Goal: Task Accomplishment & Management: Manage account settings

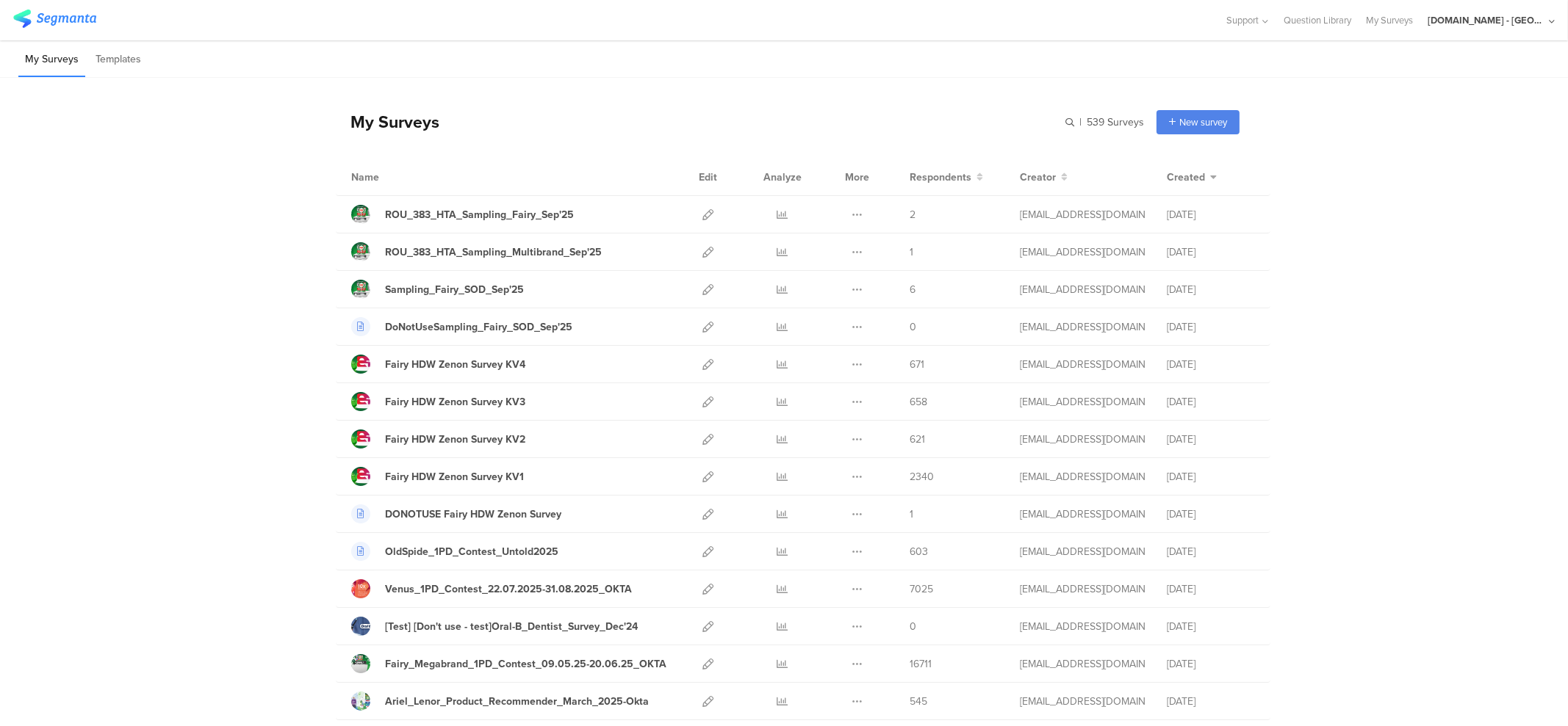
click at [1062, 120] on input "text" at bounding box center [1041, 122] width 206 height 24
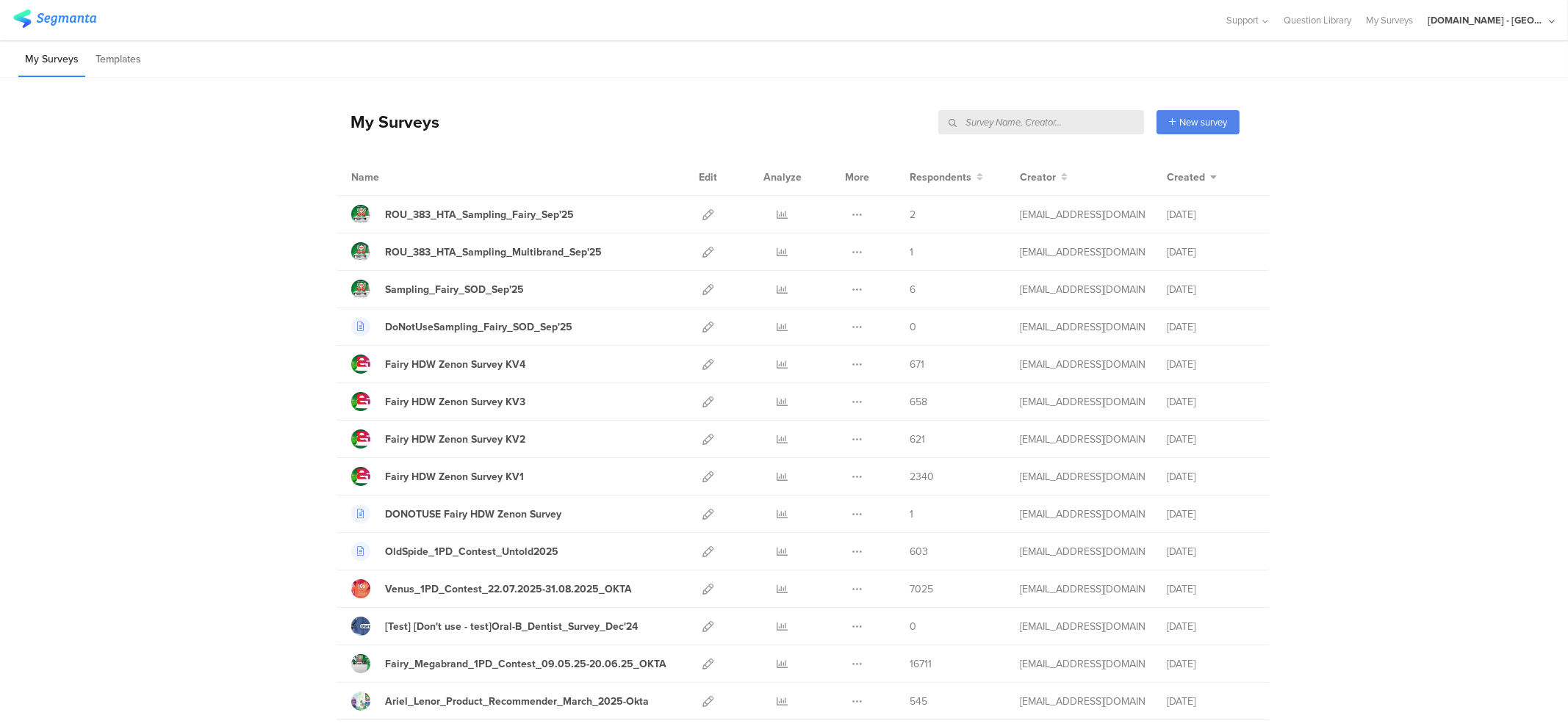
click at [1062, 120] on input "text" at bounding box center [1041, 122] width 206 height 24
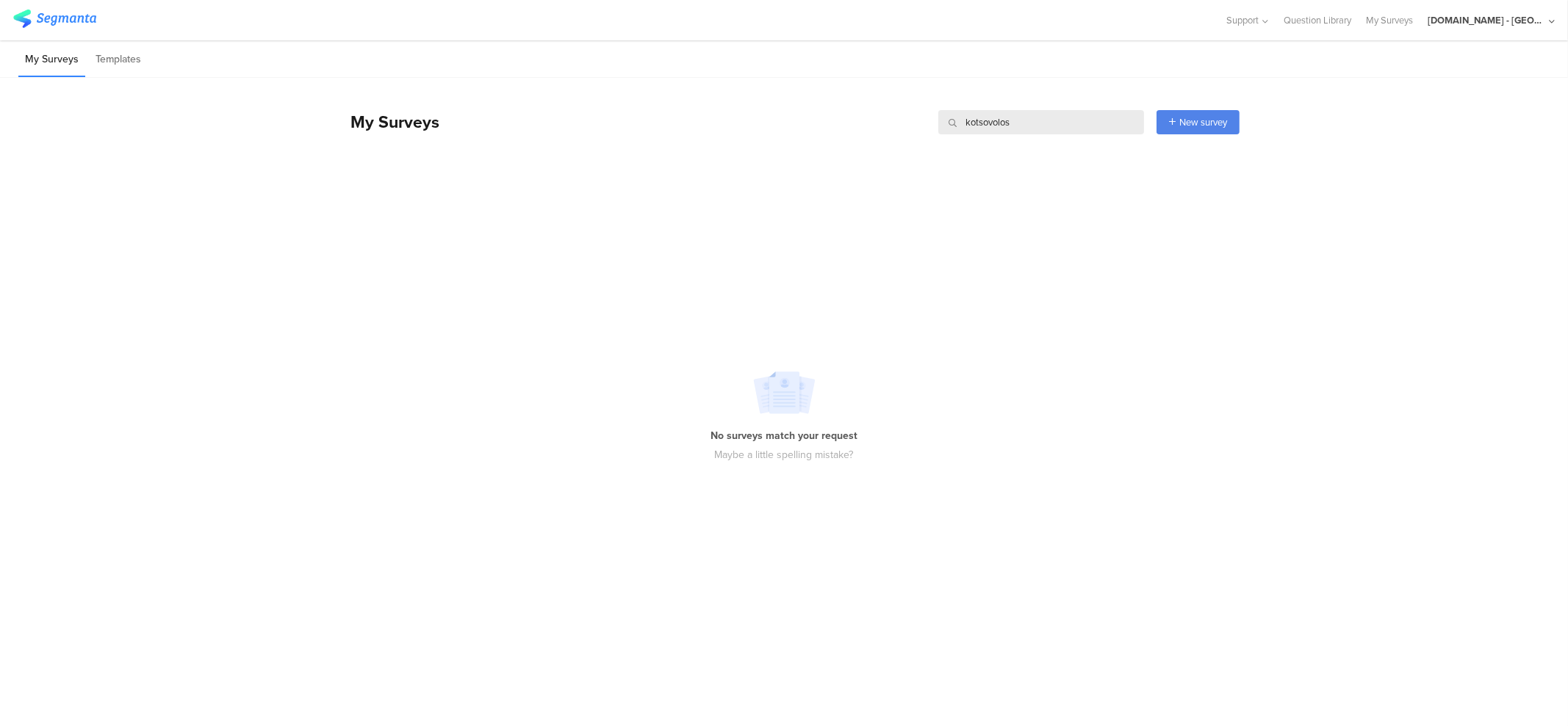
type input "kotsovolos"
drag, startPoint x: 1506, startPoint y: 26, endPoint x: 1492, endPoint y: 37, distance: 17.8
click at [1506, 26] on div "Youtil.ro - Romania" at bounding box center [1487, 20] width 117 height 14
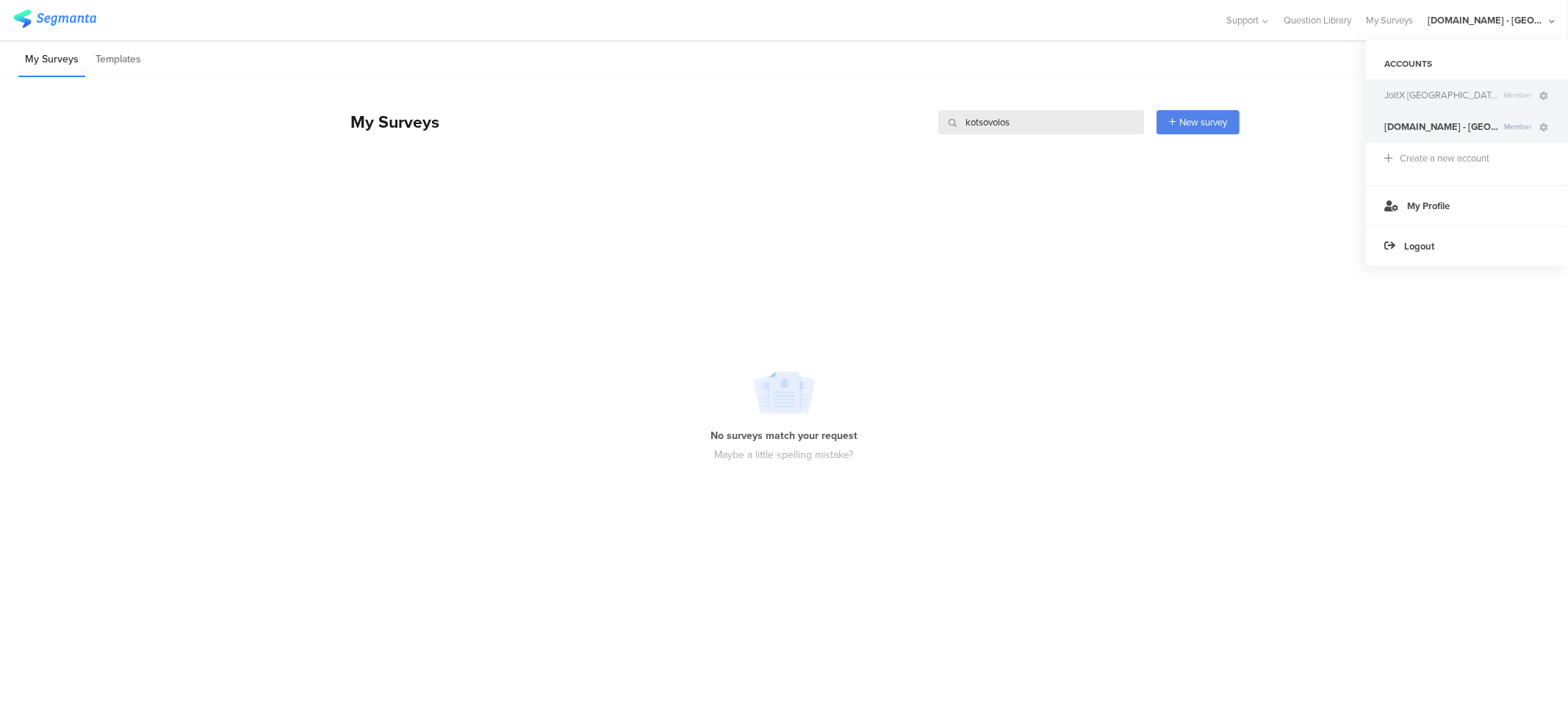
click at [1498, 94] on span "Member" at bounding box center [1518, 95] width 39 height 11
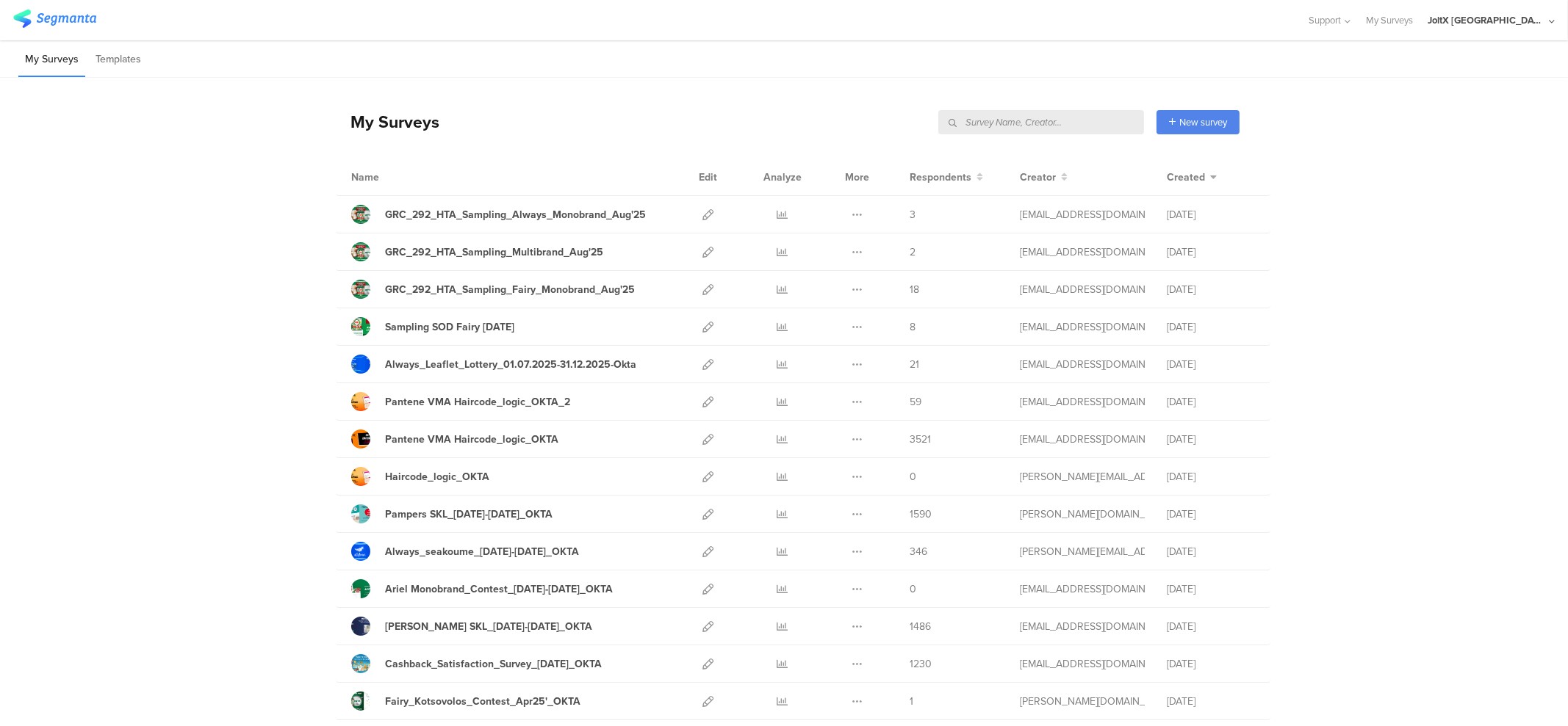
click at [1110, 119] on input "text" at bounding box center [1041, 122] width 206 height 24
type input "kotsovolos"
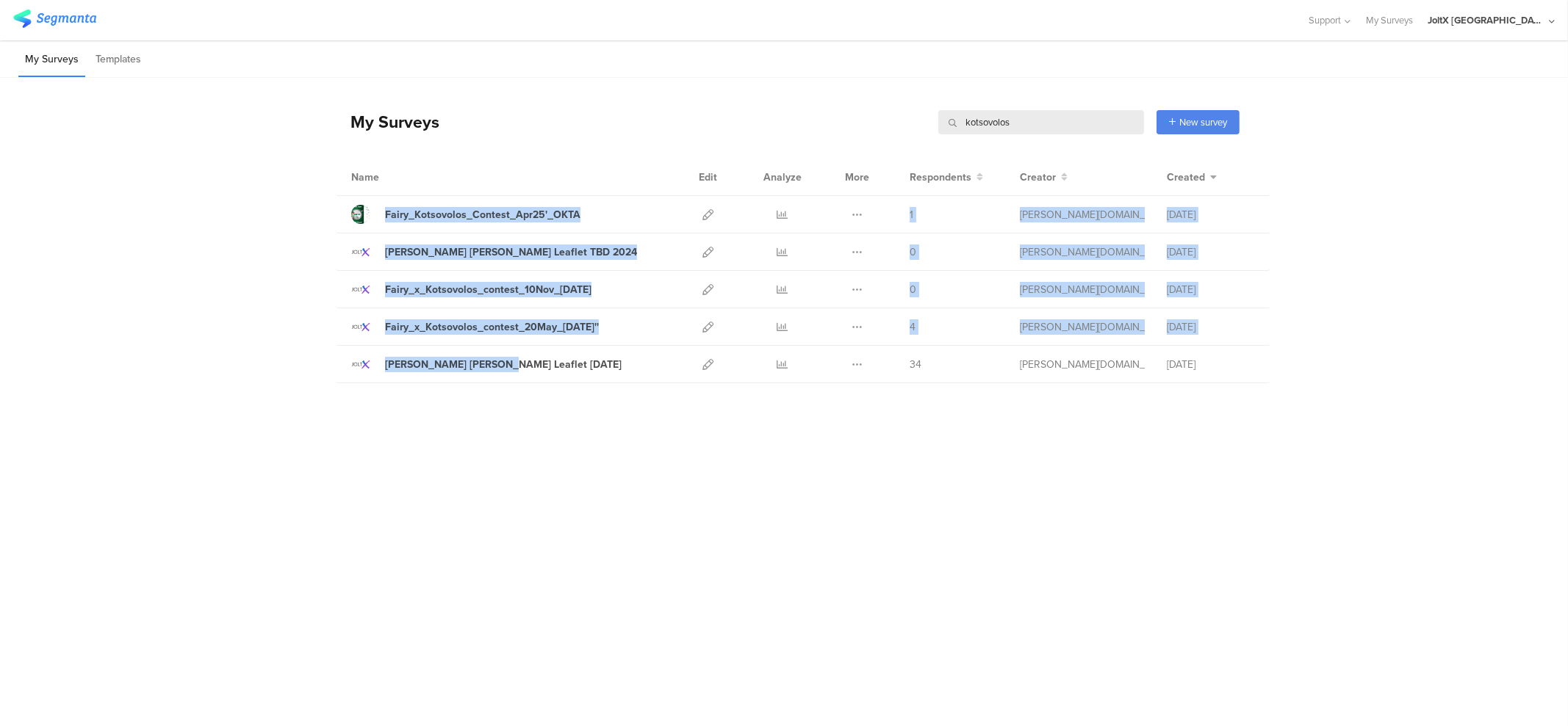
drag, startPoint x: 250, startPoint y: 221, endPoint x: 488, endPoint y: 419, distance: 309.6
click at [488, 419] on div "My Surveys kotsovolos kotsovolos New survey Start from scratch Choose from temp…" at bounding box center [784, 365] width 1568 height 575
drag, startPoint x: 597, startPoint y: 390, endPoint x: 48, endPoint y: 218, distance: 575.3
click at [48, 218] on div "My Surveys kotsovolos kotsovolos New survey Start from scratch Choose from temp…" at bounding box center [784, 242] width 1568 height 328
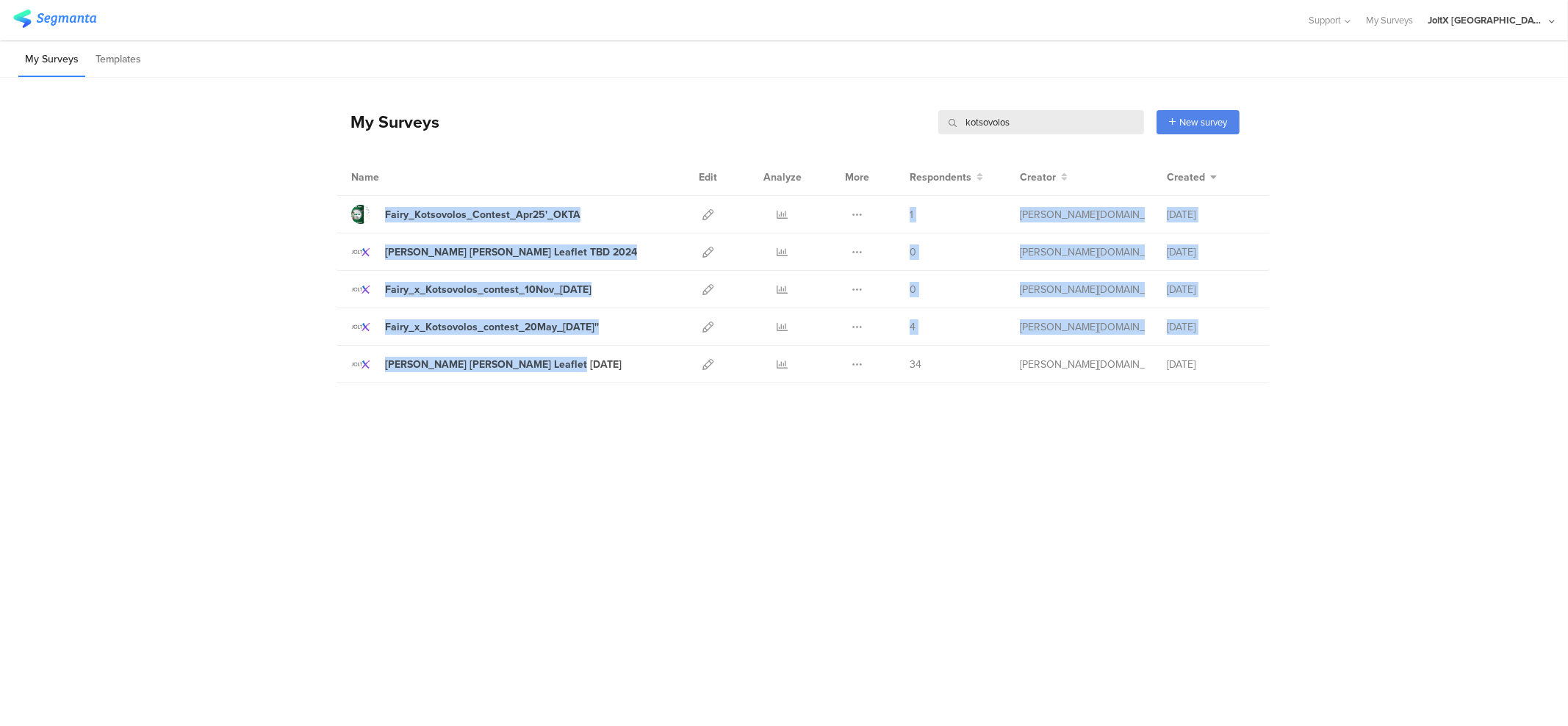
click at [48, 218] on div "My Surveys kotsovolos kotsovolos New survey Start from scratch Choose from temp…" at bounding box center [784, 242] width 1568 height 328
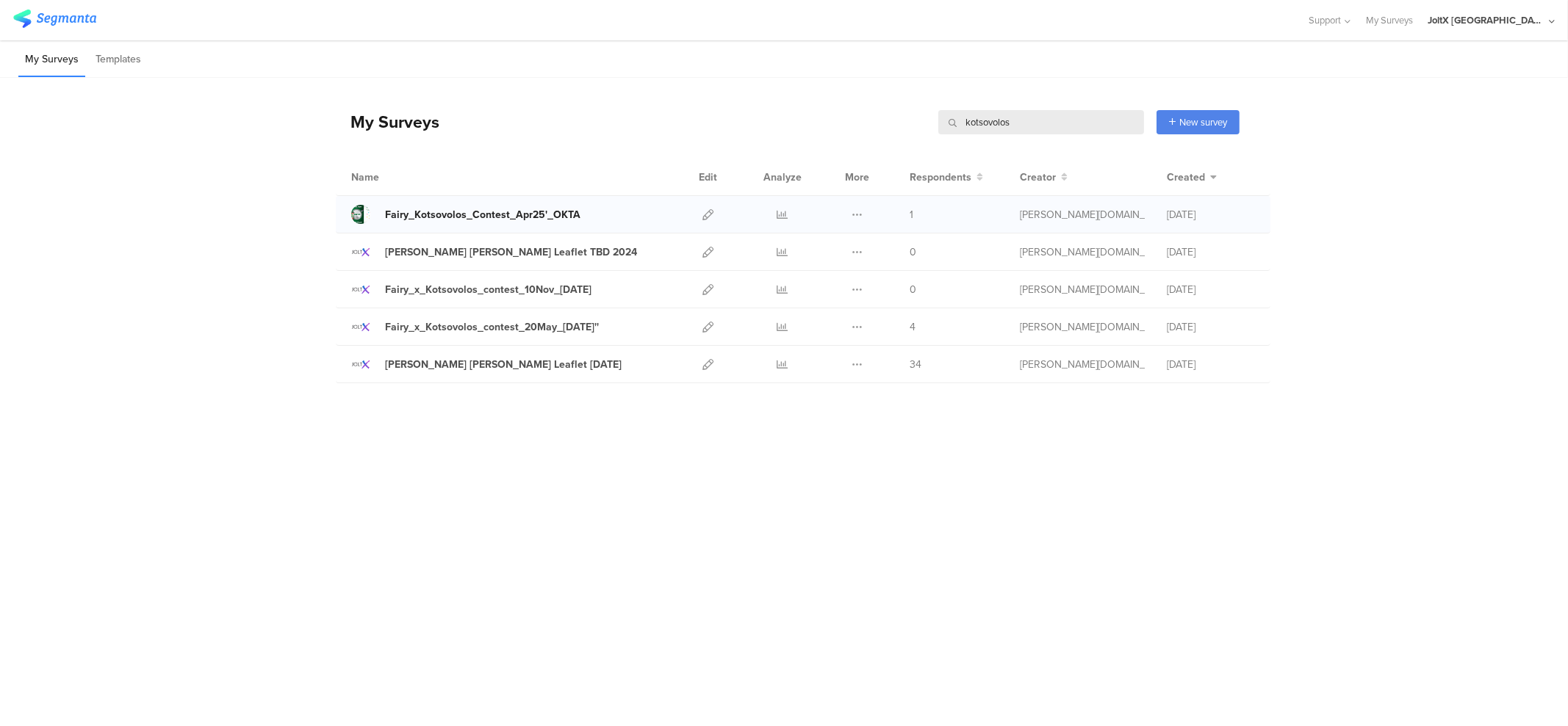
click at [525, 214] on div "Fairy_Kotsovolos_Contest_Apr25'_OKTA" at bounding box center [483, 215] width 196 height 16
click at [859, 215] on icon at bounding box center [857, 215] width 11 height 11
click at [737, 516] on div "My Surveys kotsovolos kotsovolos New survey Start from scratch Choose from temp…" at bounding box center [784, 365] width 1568 height 575
click at [707, 214] on icon at bounding box center [708, 215] width 11 height 11
click at [856, 218] on icon at bounding box center [857, 215] width 11 height 11
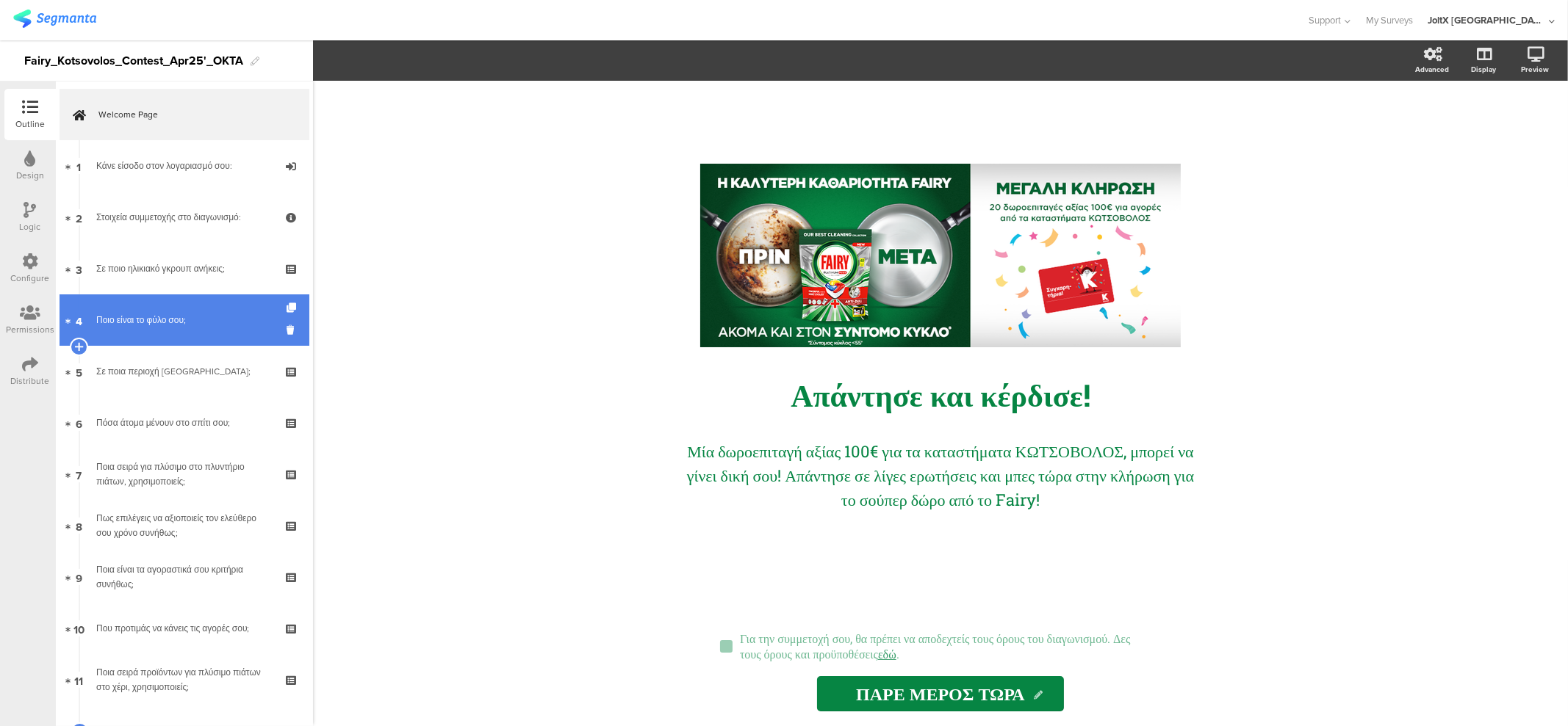
scroll to position [114, 0]
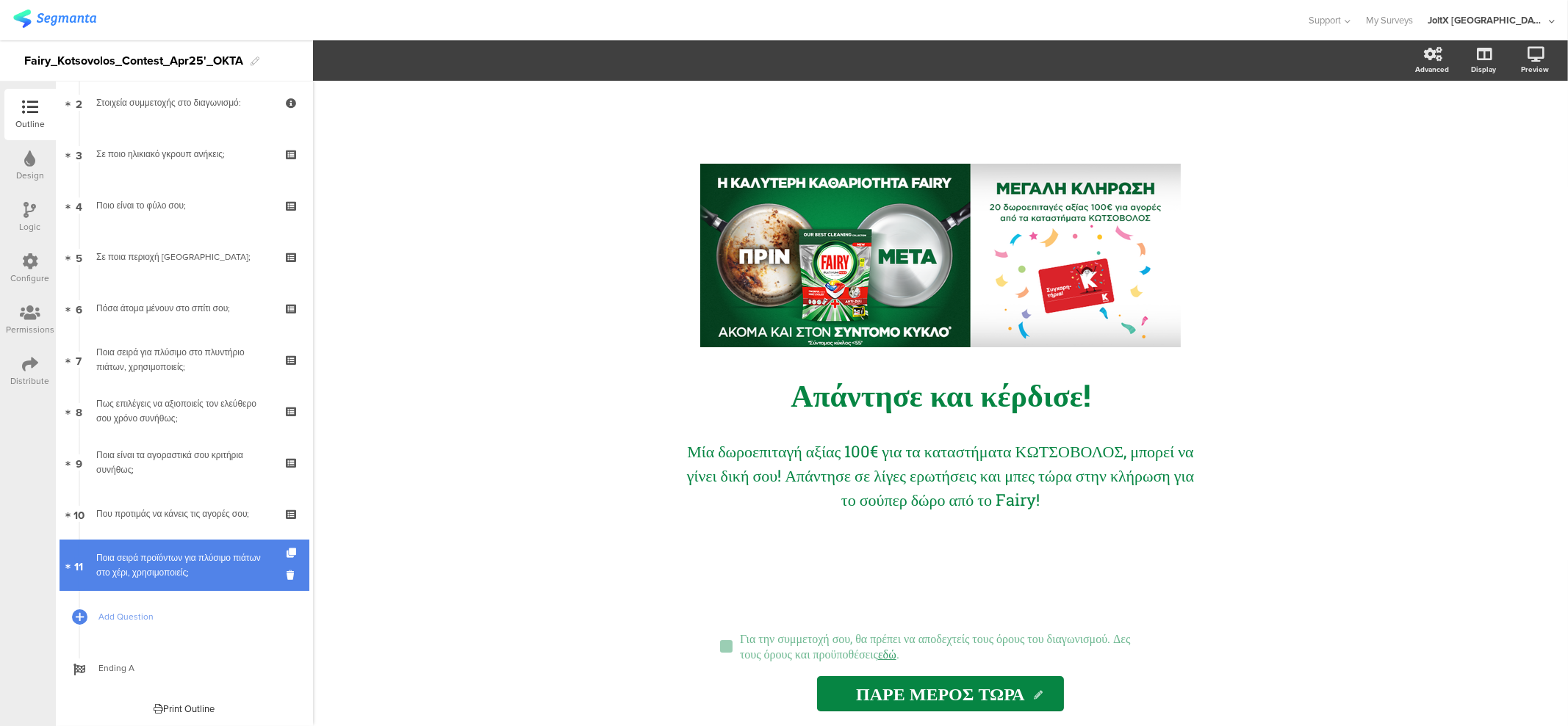
click at [191, 571] on div "Ποια σειρά προϊόντων για πλύσιμο πιάτων στο χέρι, χρησιμοποιείς;" at bounding box center [184, 566] width 175 height 30
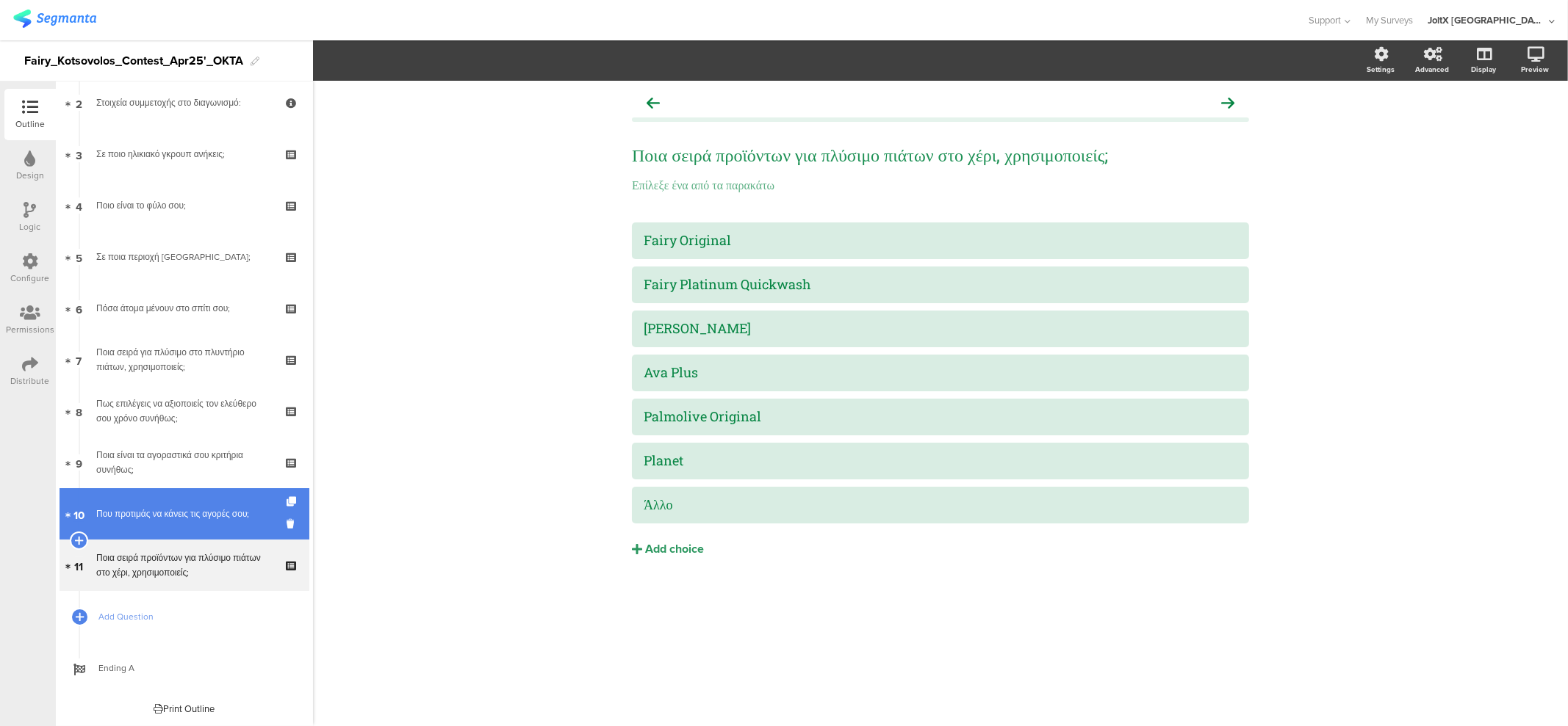
click at [187, 522] on link "10 Που προτιμάς να κάνεις τις αγορές σου;" at bounding box center [184, 514] width 250 height 52
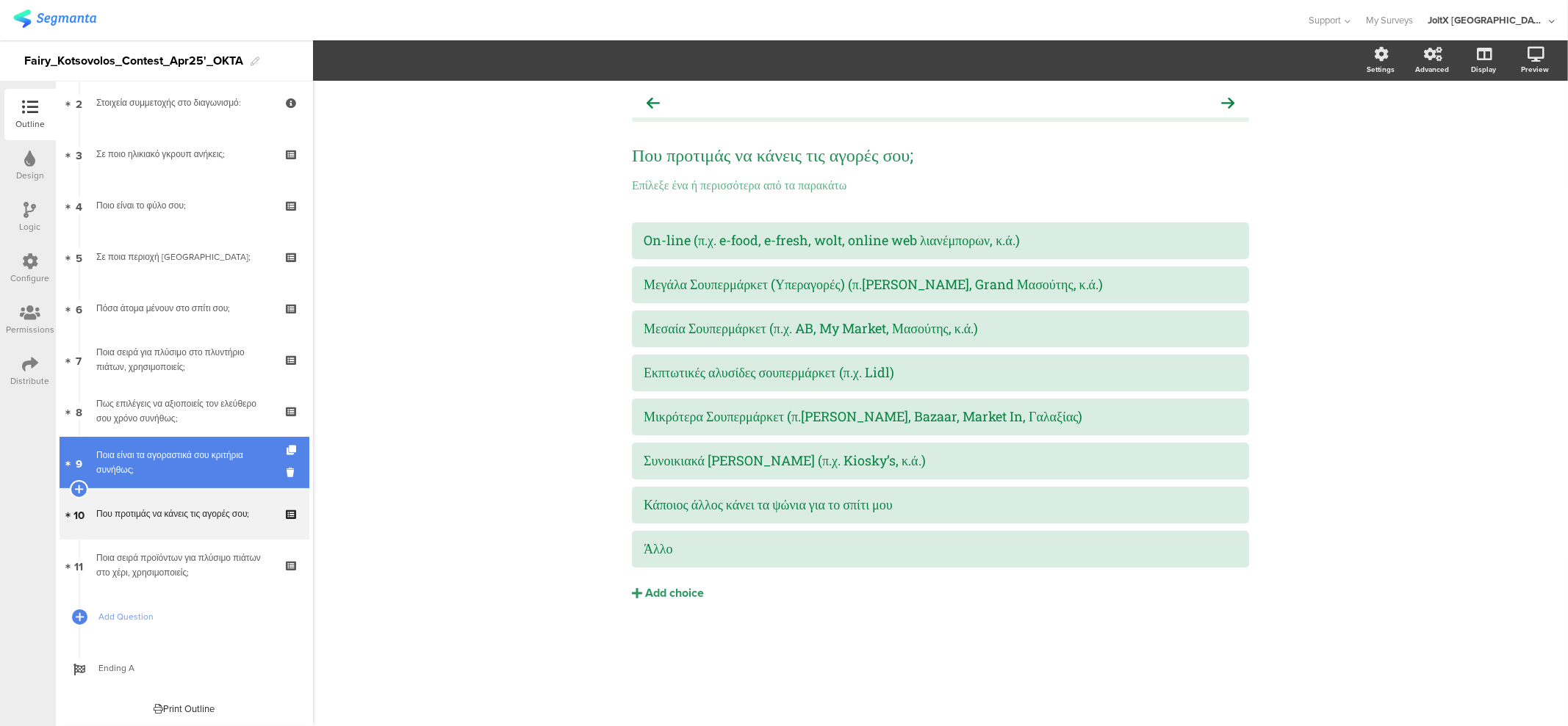
click at [186, 462] on div "Ποια είναι τα αγοραστικά σου κριτήρια συνήθως;" at bounding box center [184, 463] width 175 height 30
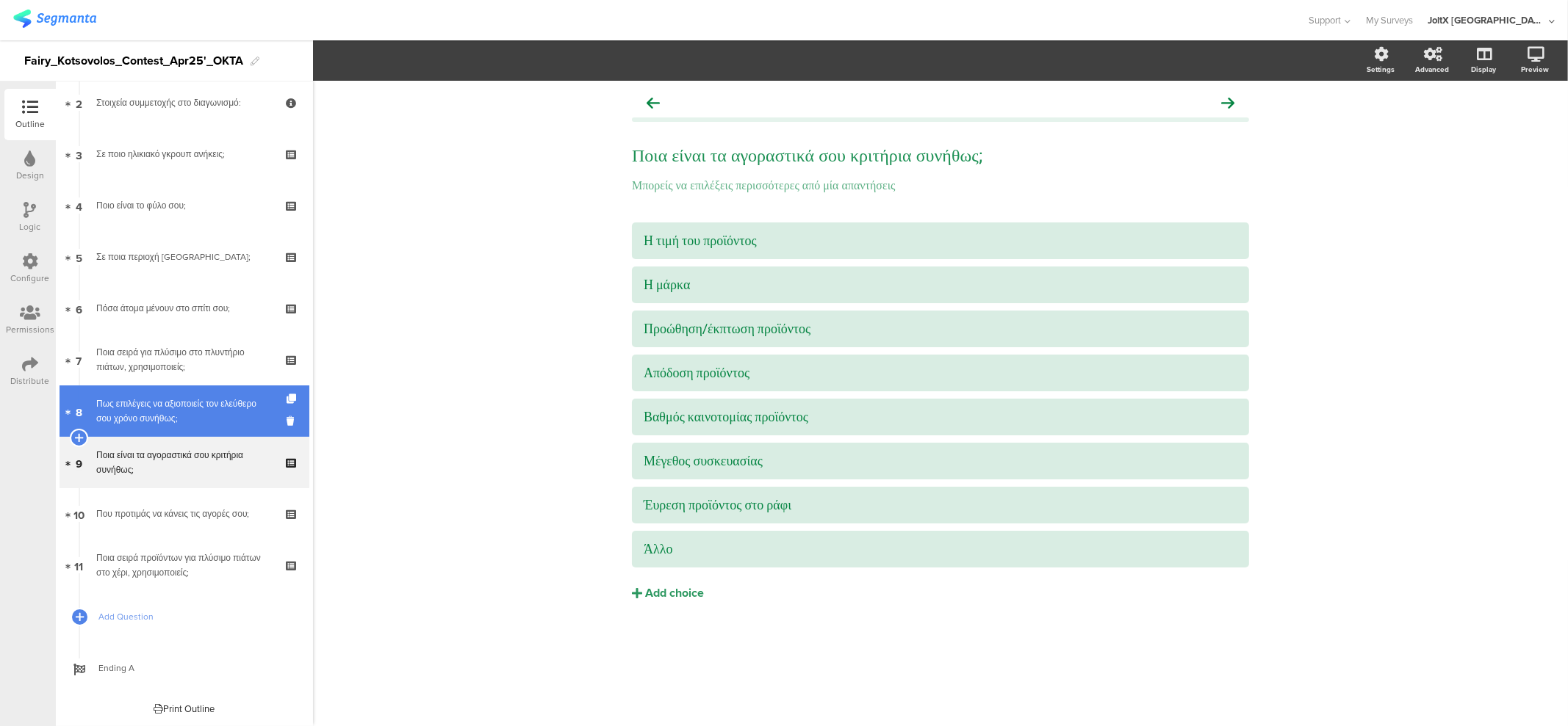
click at [190, 408] on div "Πως επιλέγεις να αξιοποιείς τον ελεύθερο σου χρόνο συνήθως;" at bounding box center [184, 412] width 175 height 30
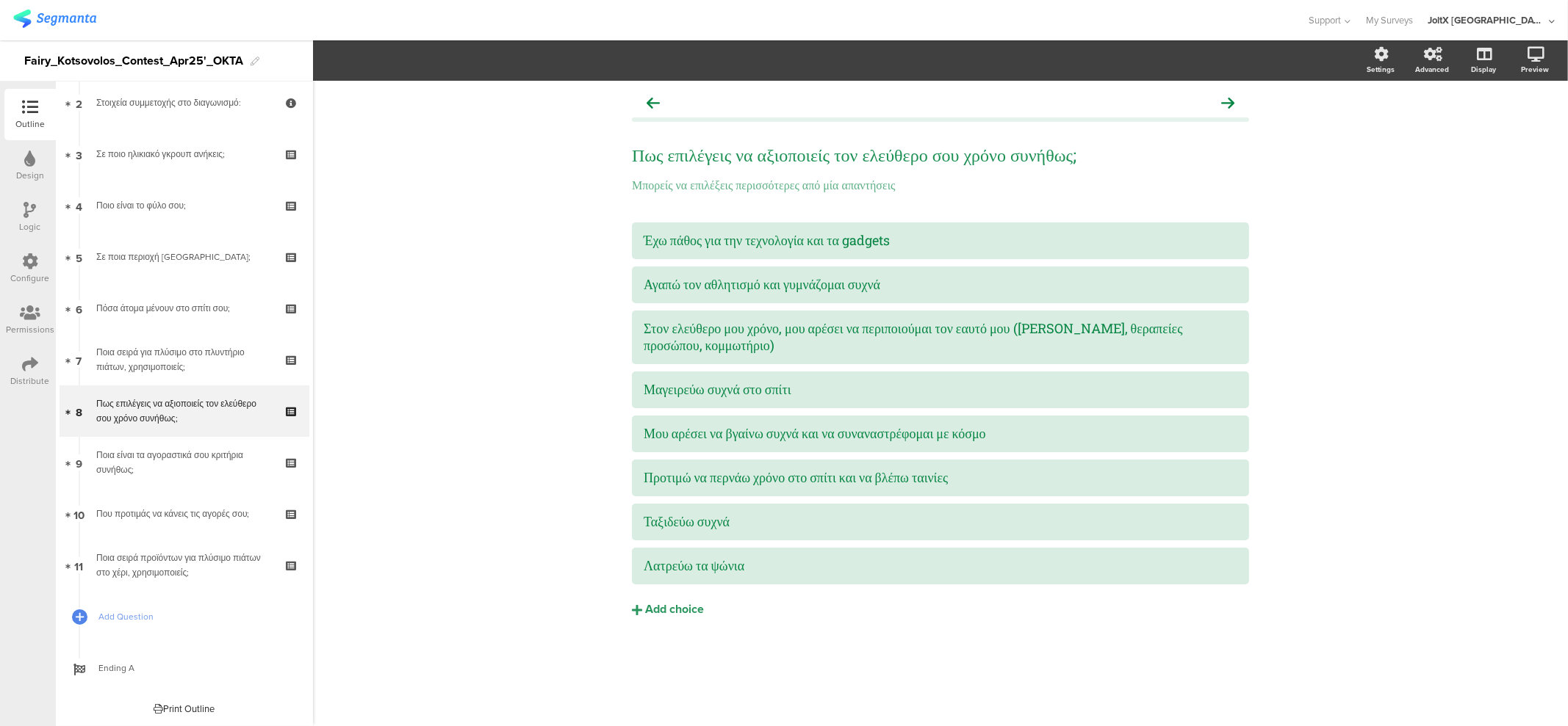
click at [31, 111] on icon at bounding box center [30, 107] width 16 height 16
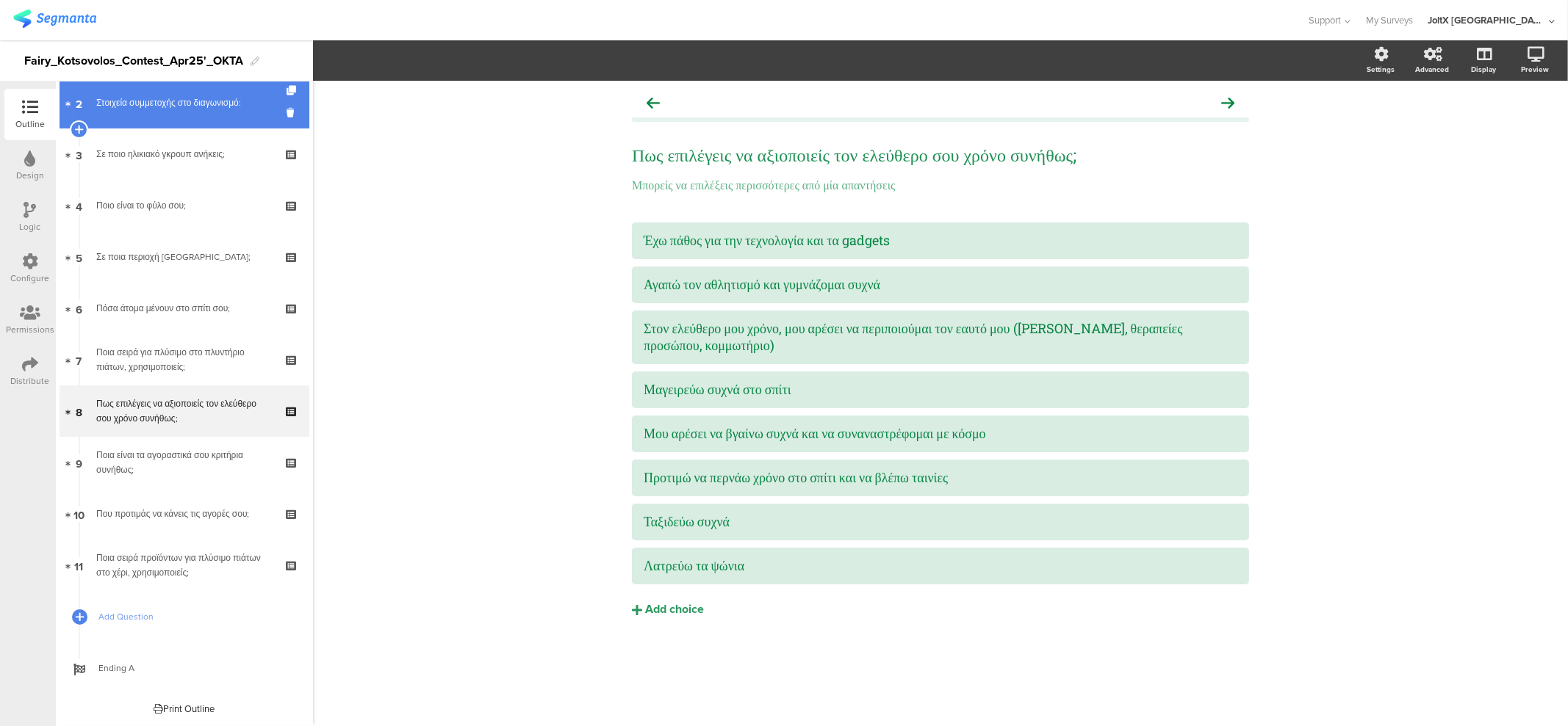
click at [110, 112] on link "2 Στοιχεία συμμετοχής στο διαγωνισμό:" at bounding box center [184, 103] width 250 height 52
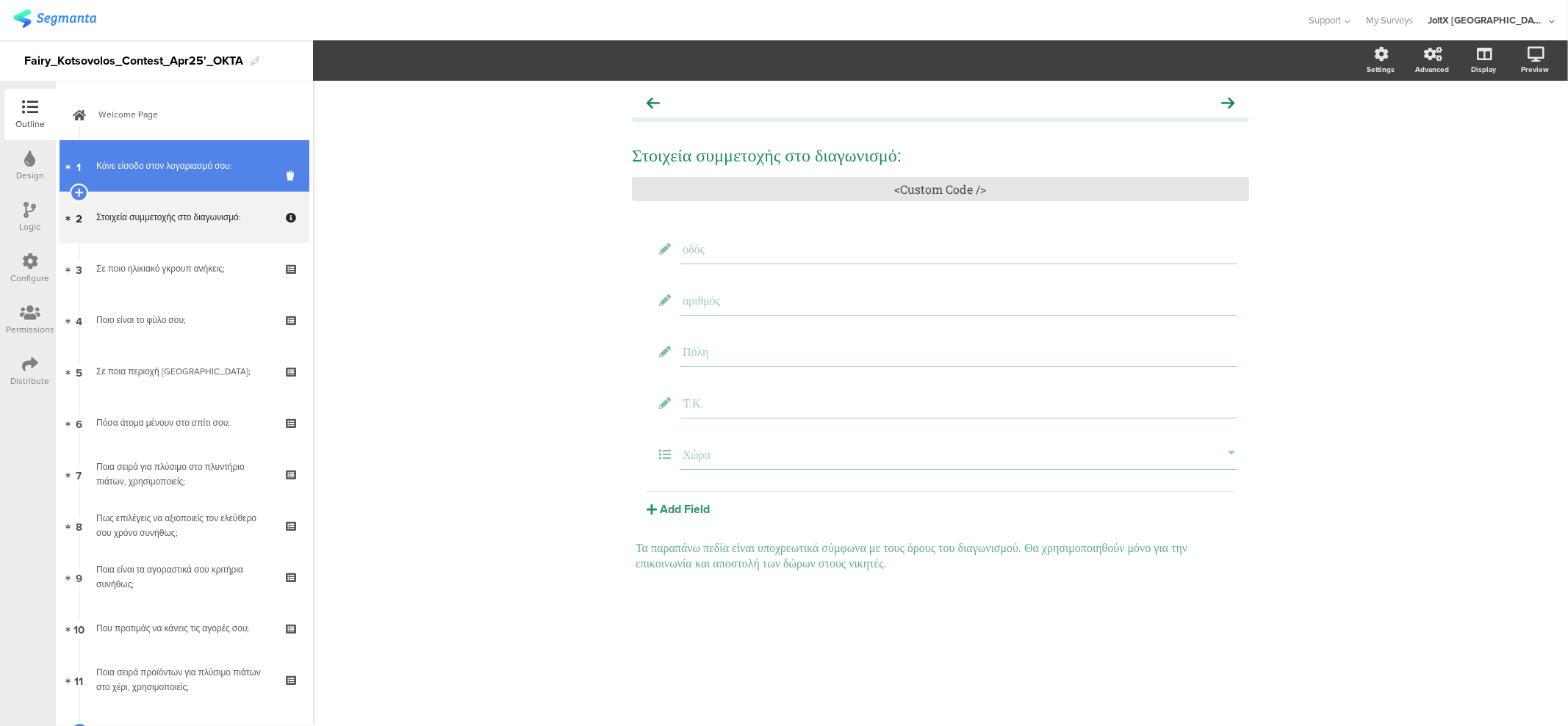
click at [138, 155] on link "1 Κάνε είσοδο στον λογαριασμό σου:" at bounding box center [184, 166] width 250 height 52
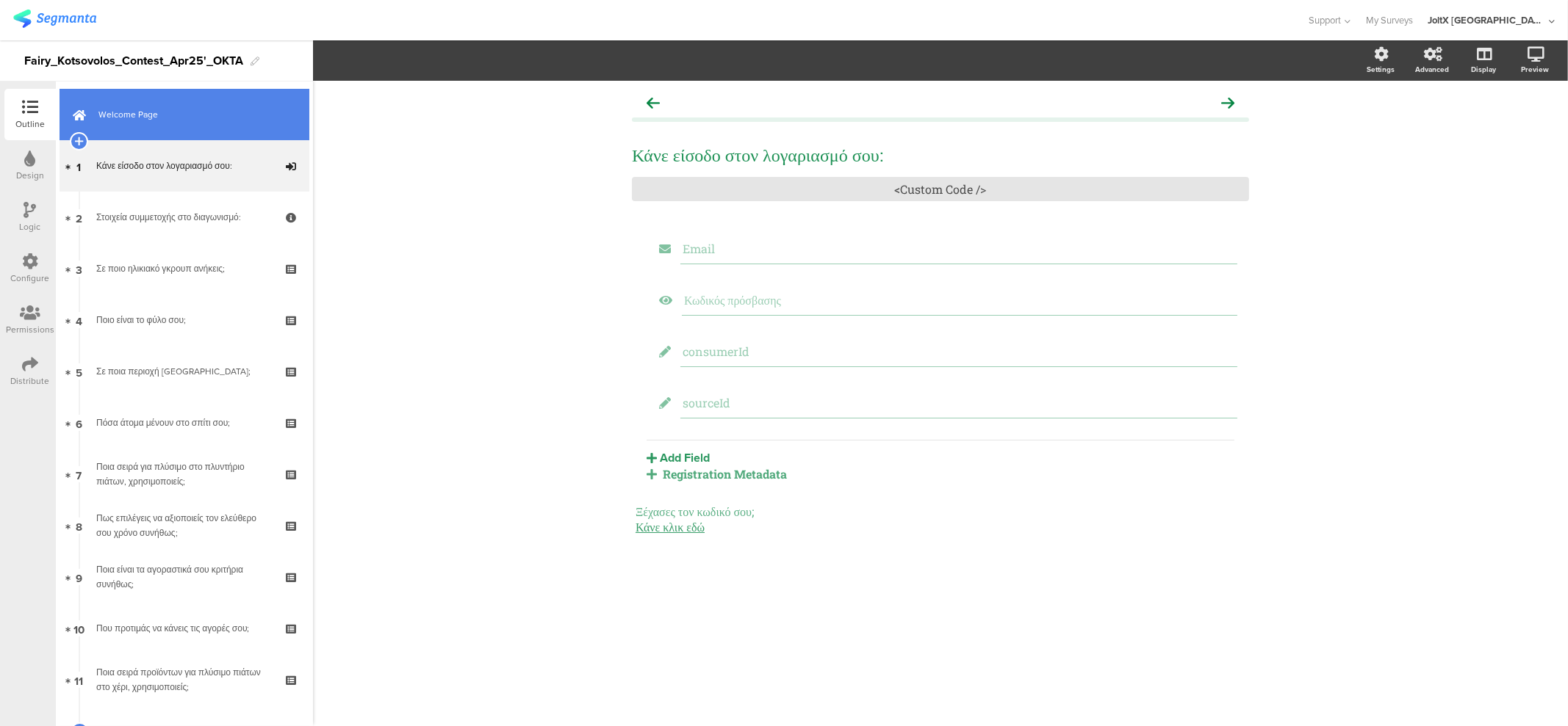
click at [134, 126] on link "Welcome Page" at bounding box center [184, 115] width 250 height 52
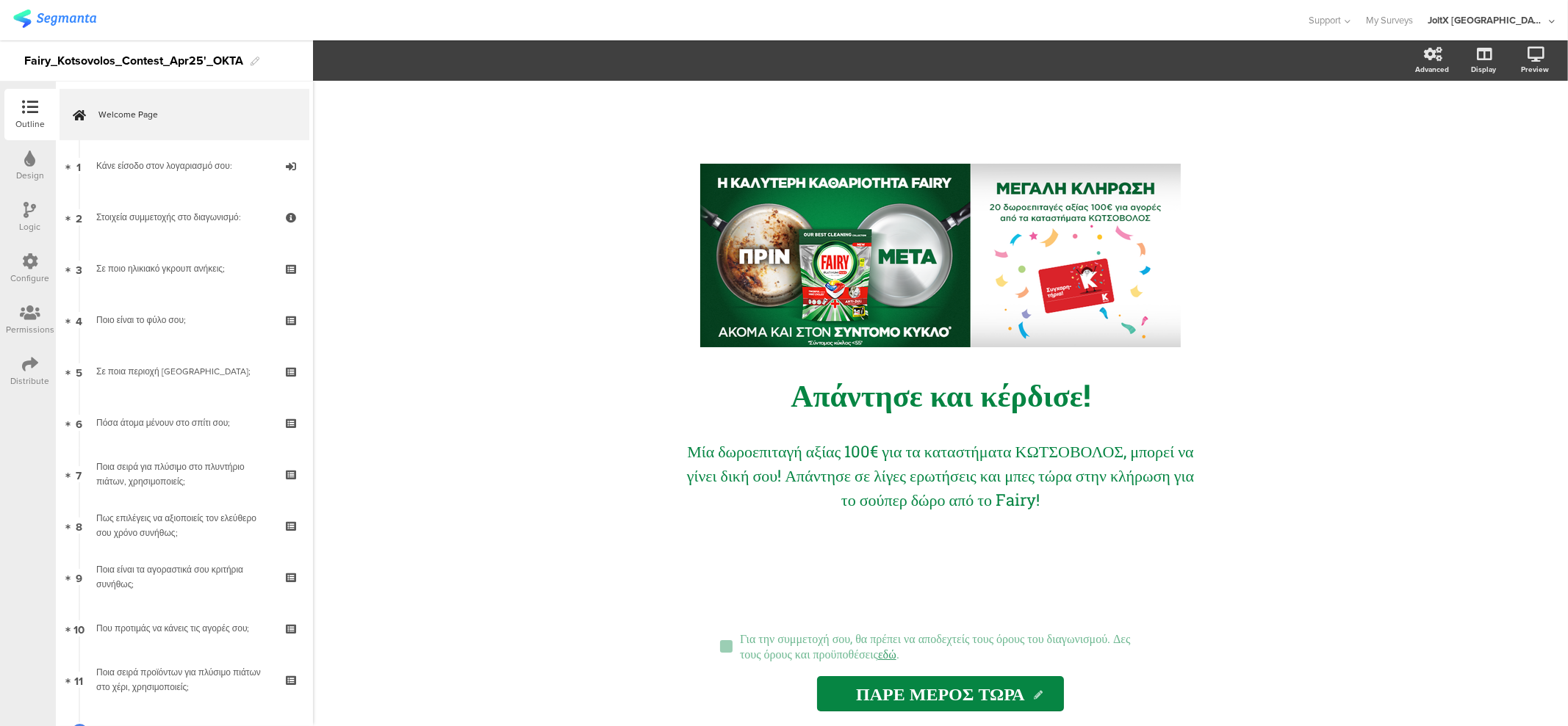
click at [29, 361] on icon at bounding box center [30, 364] width 16 height 16
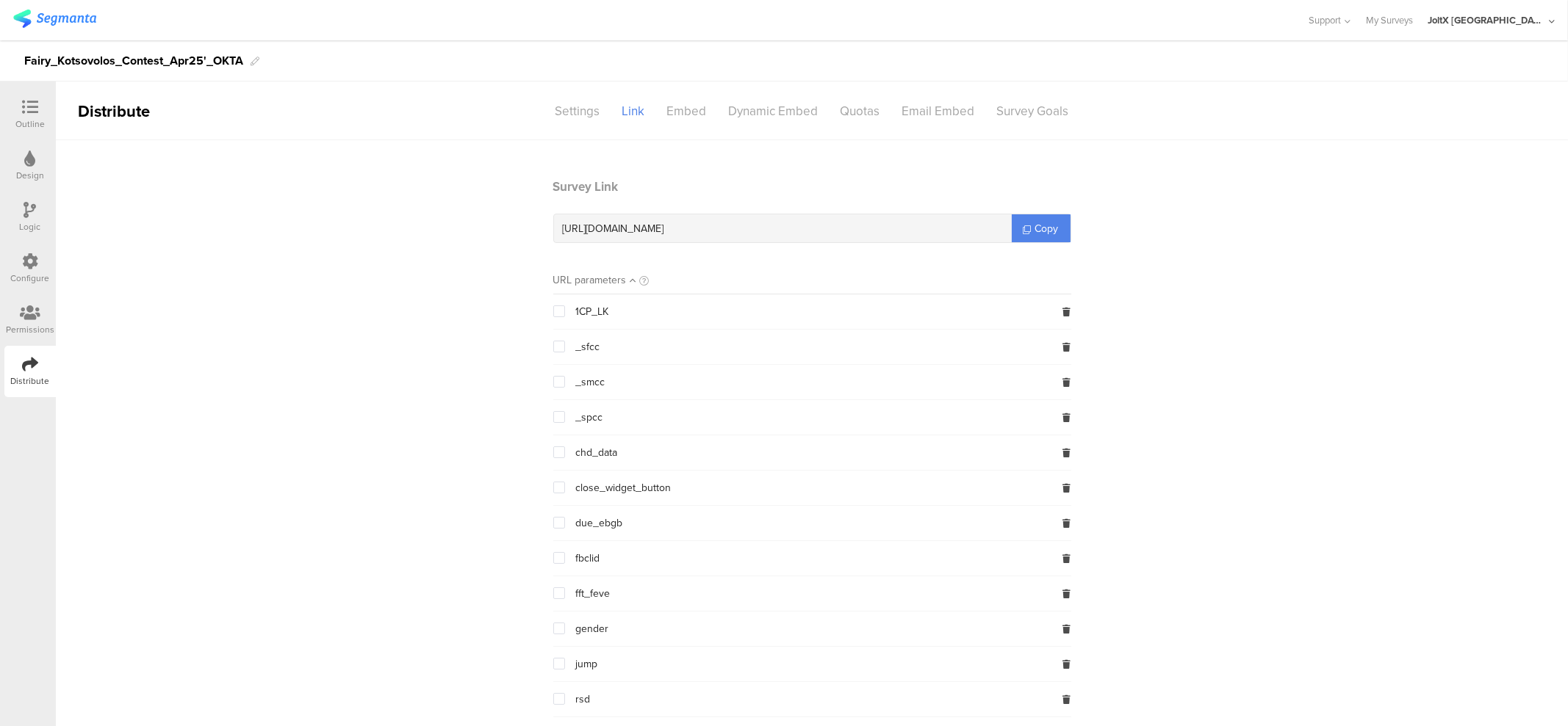
click at [31, 271] on div "Configure" at bounding box center [31, 278] width 39 height 13
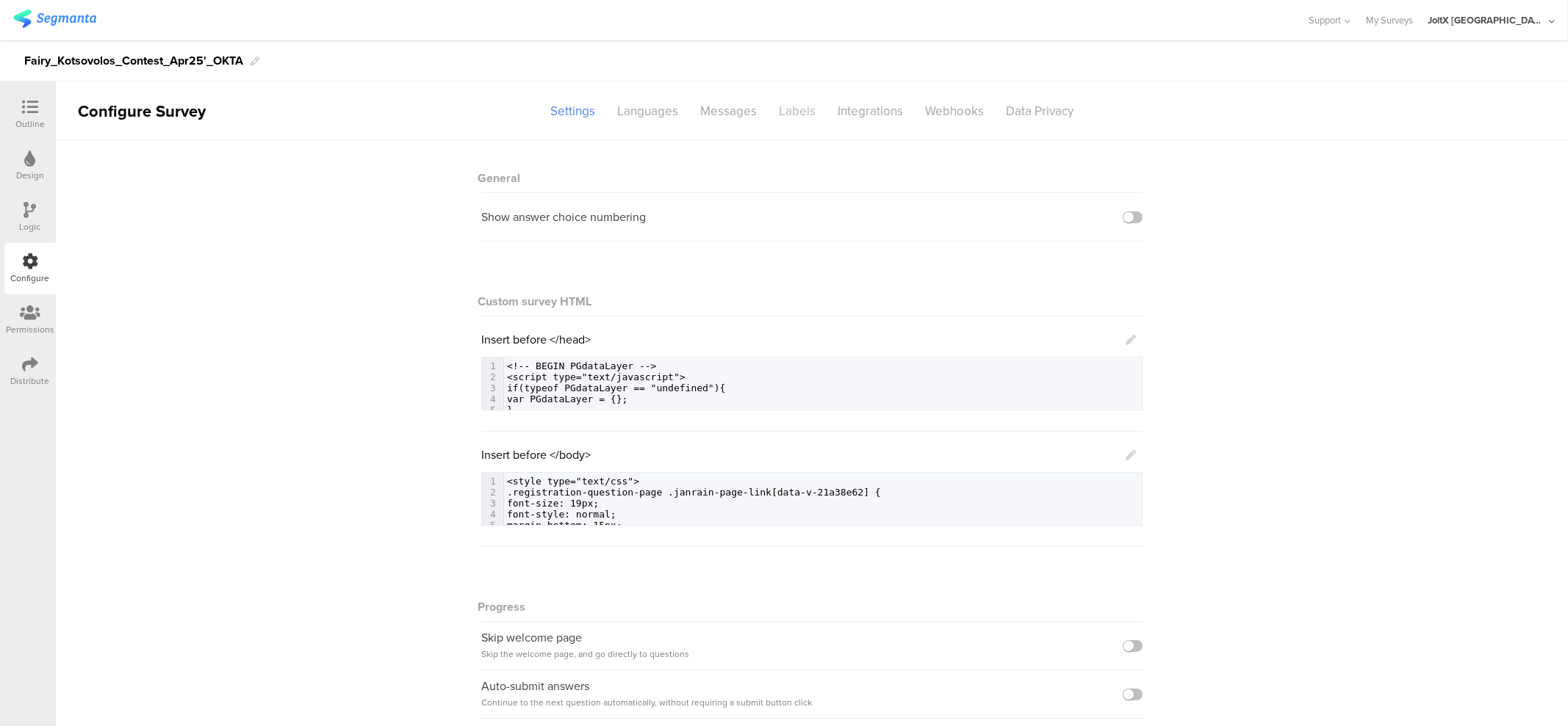
click at [783, 101] on div "Labels" at bounding box center [797, 111] width 59 height 26
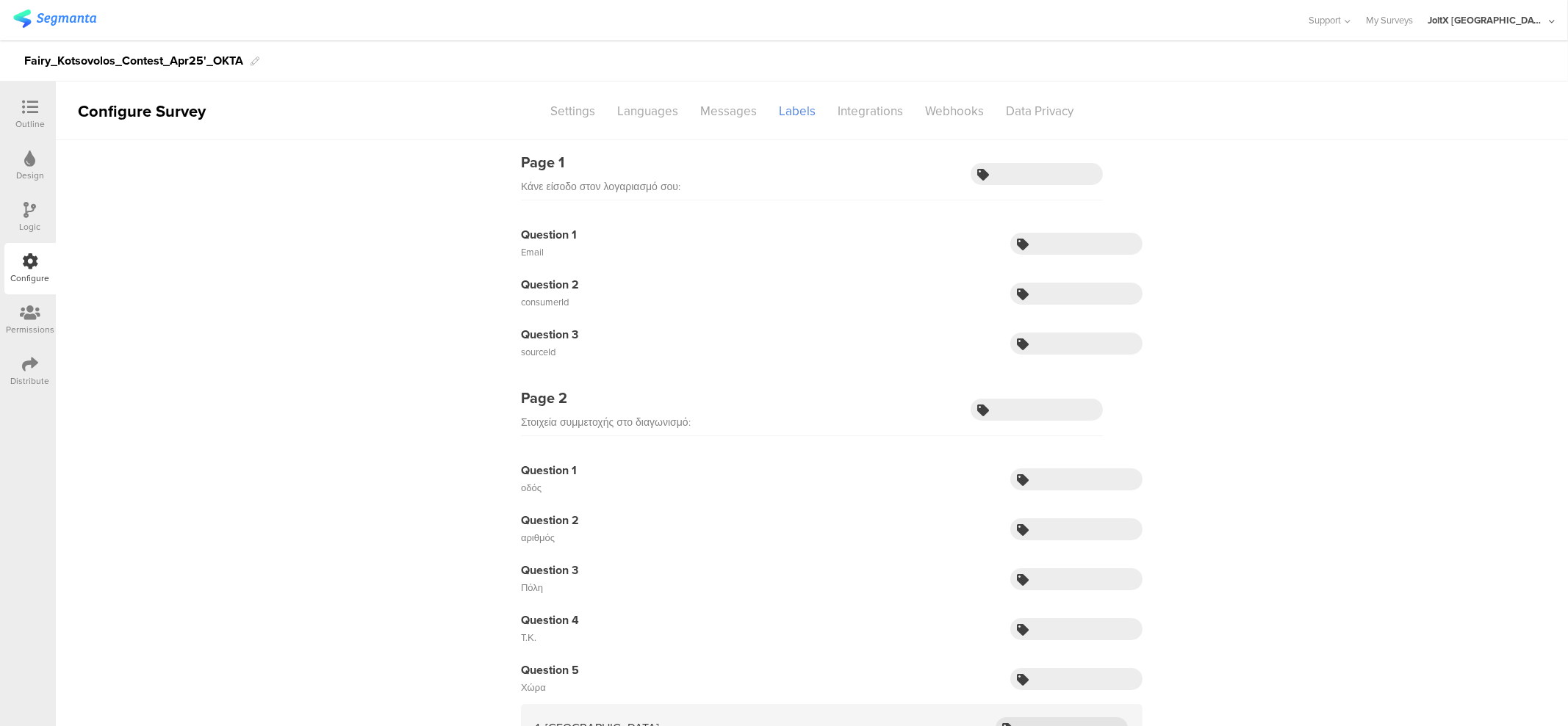
click at [867, 92] on sg-section-page-header "Configure Survey Settings Languages Messages Labels Integrations Webhooks Data …" at bounding box center [812, 110] width 1512 height 59
click at [871, 112] on div "Integrations" at bounding box center [871, 111] width 88 height 26
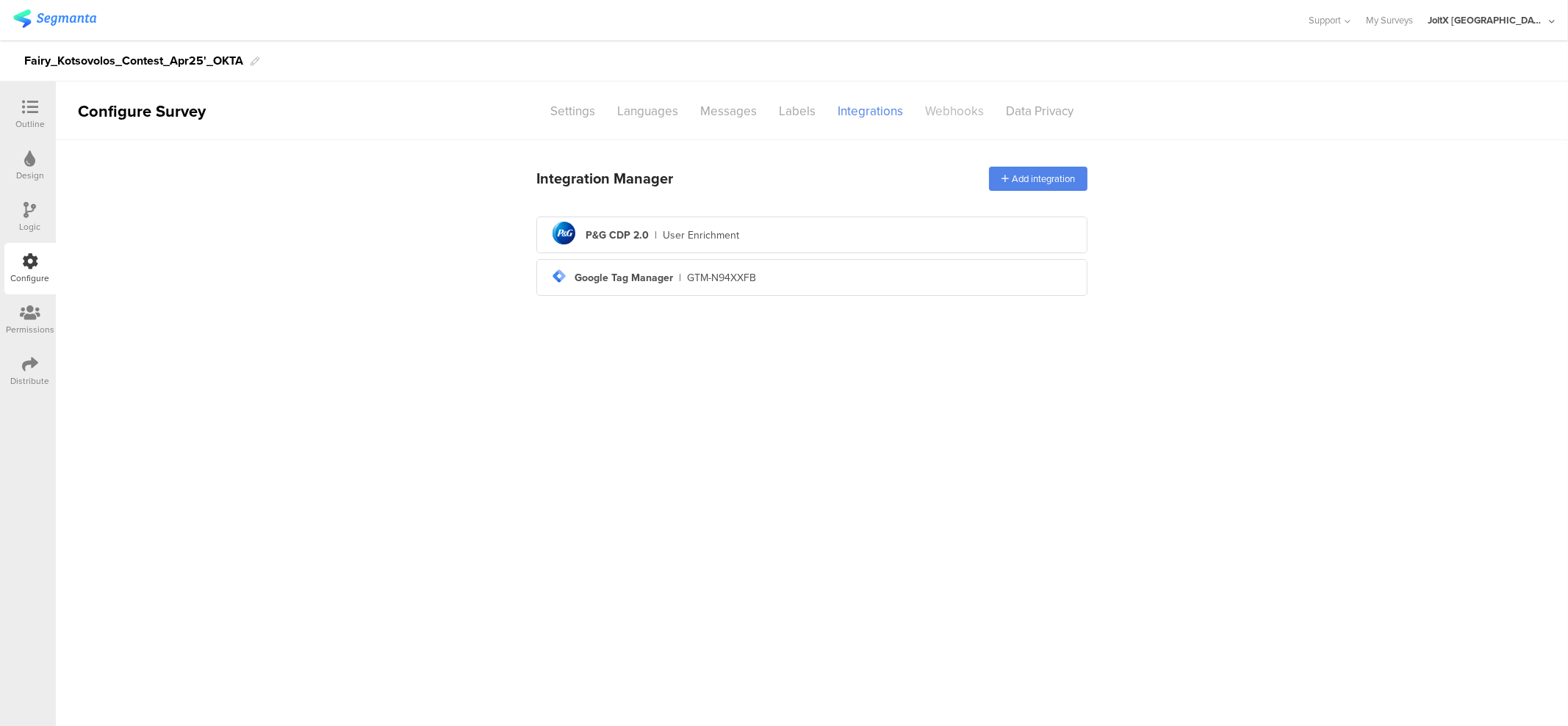
click at [957, 109] on div "Webhooks" at bounding box center [954, 111] width 81 height 26
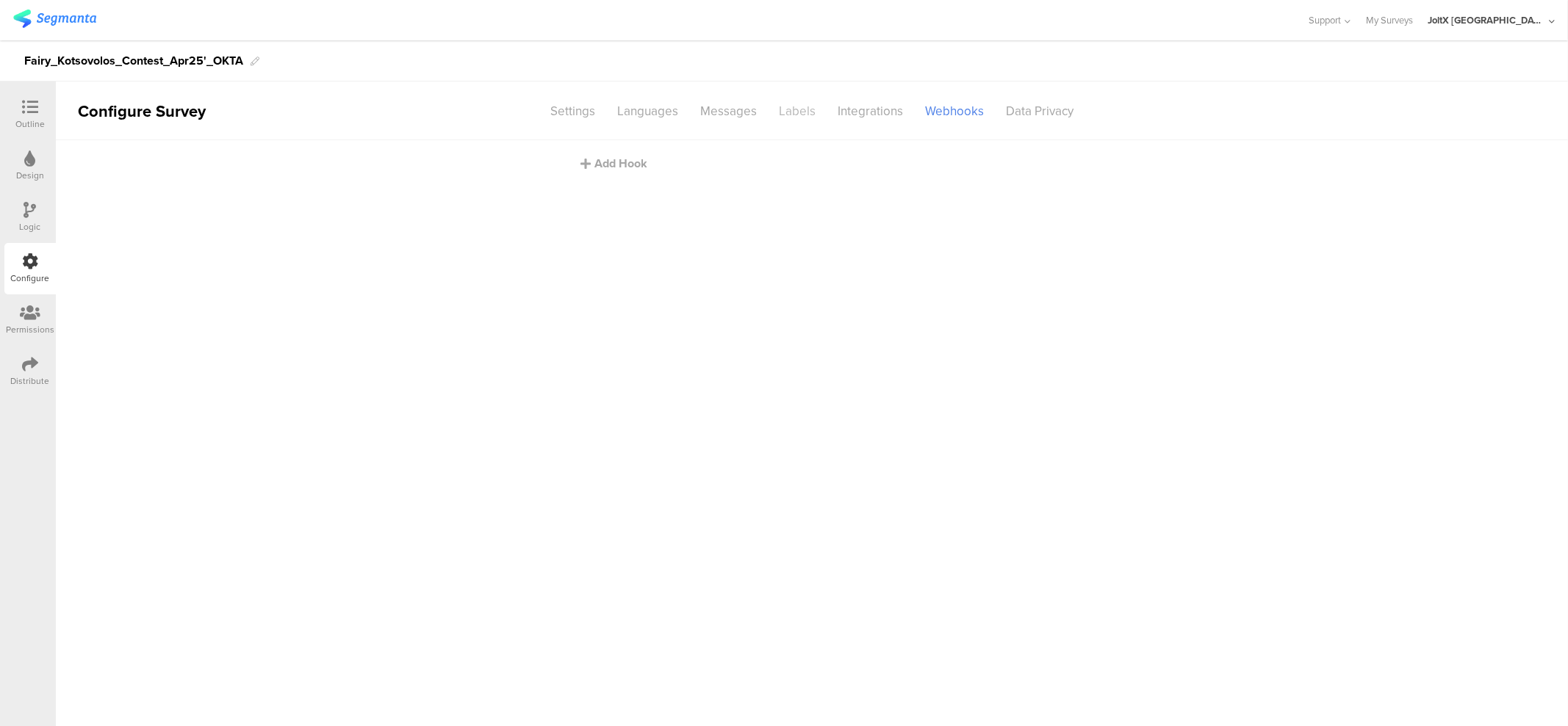
click at [802, 103] on div "Labels" at bounding box center [797, 111] width 59 height 26
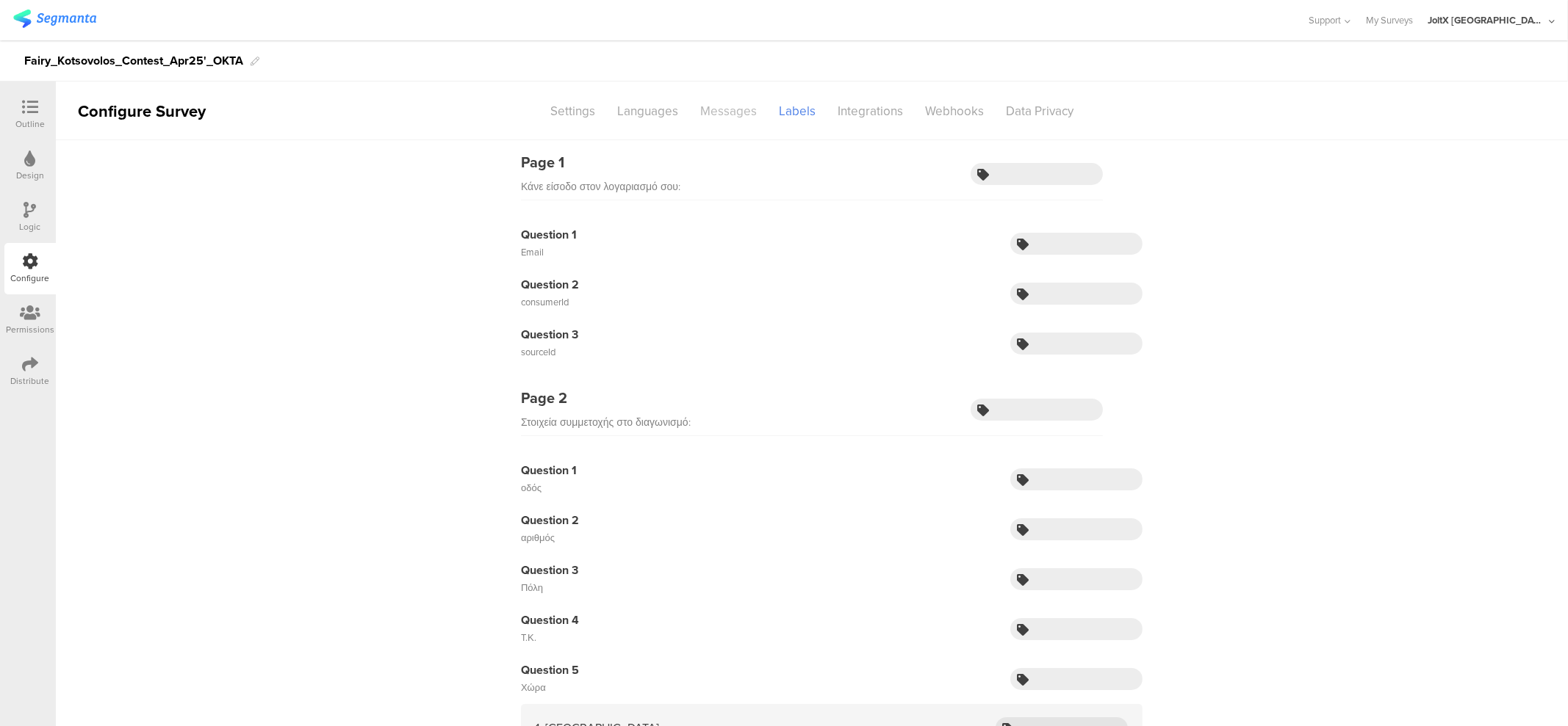
click at [694, 114] on div "Messages" at bounding box center [729, 111] width 78 height 26
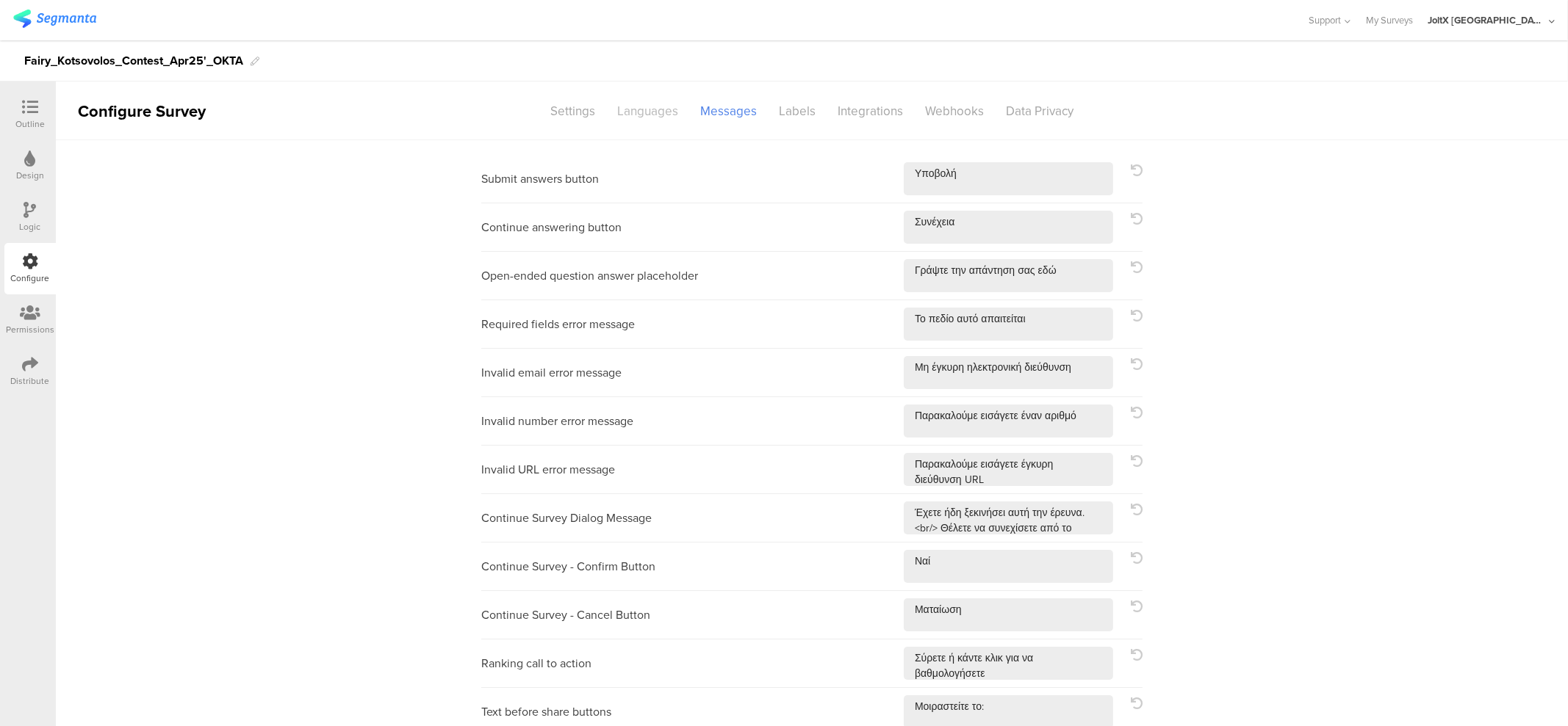
click at [622, 115] on div "Languages" at bounding box center [647, 111] width 83 height 26
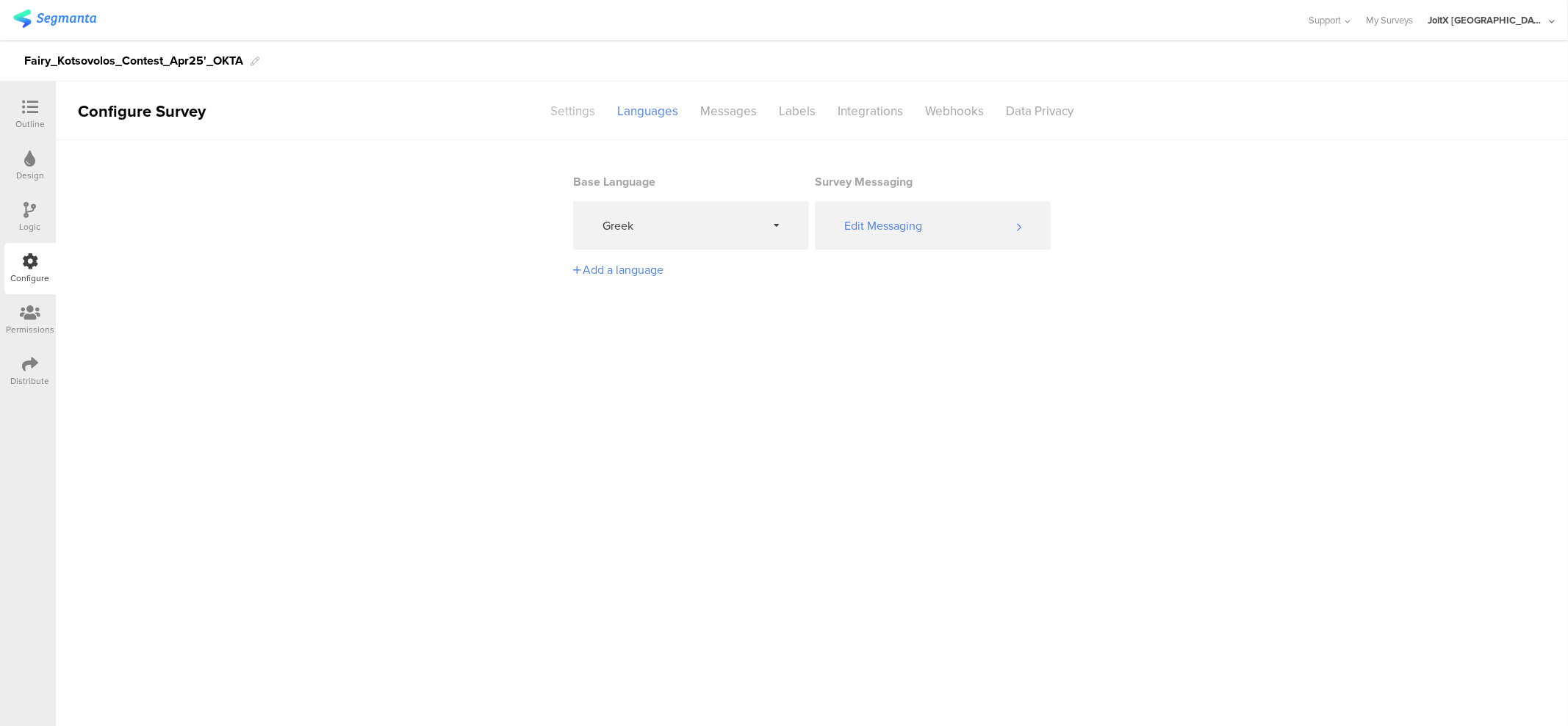
click at [570, 115] on div "Settings" at bounding box center [572, 111] width 67 height 26
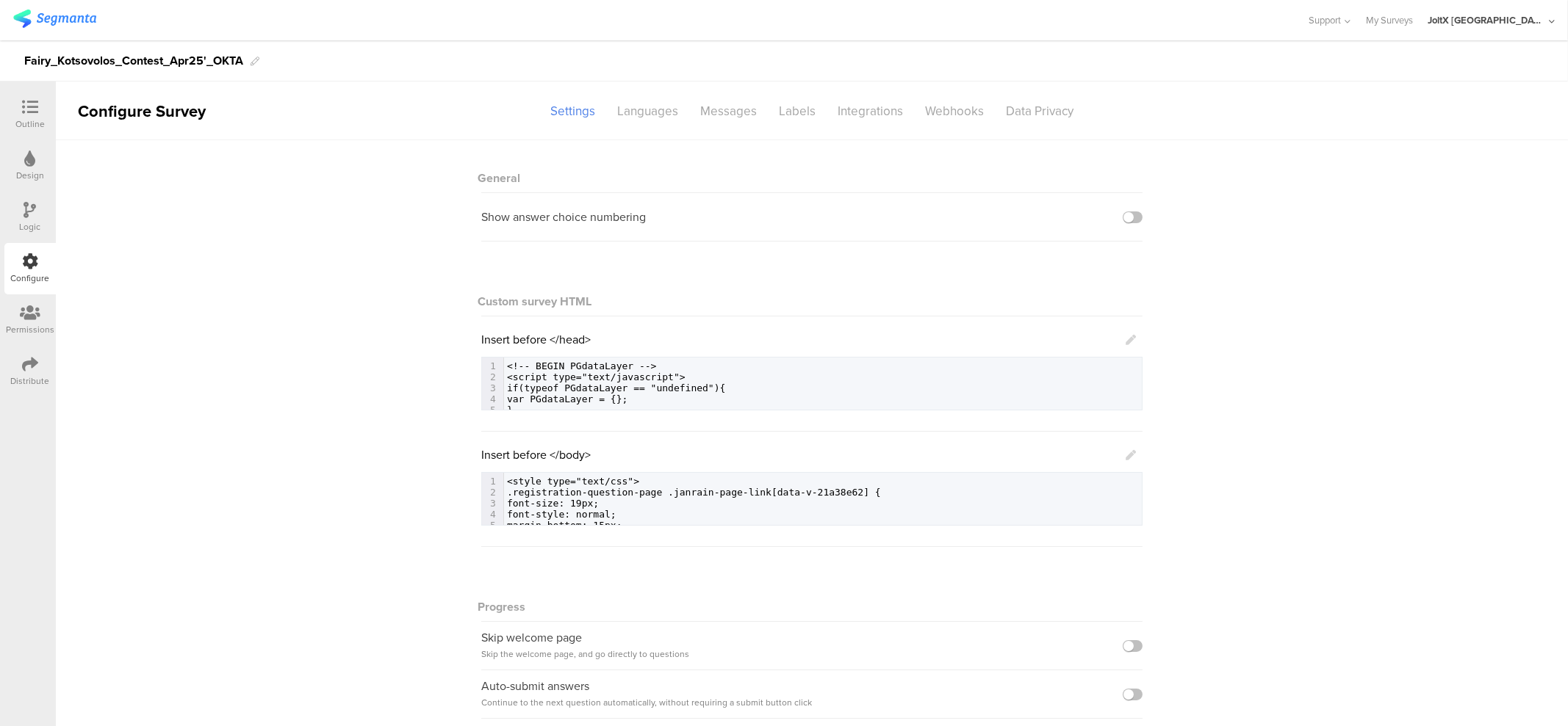
click at [27, 126] on div "Outline" at bounding box center [31, 124] width 30 height 13
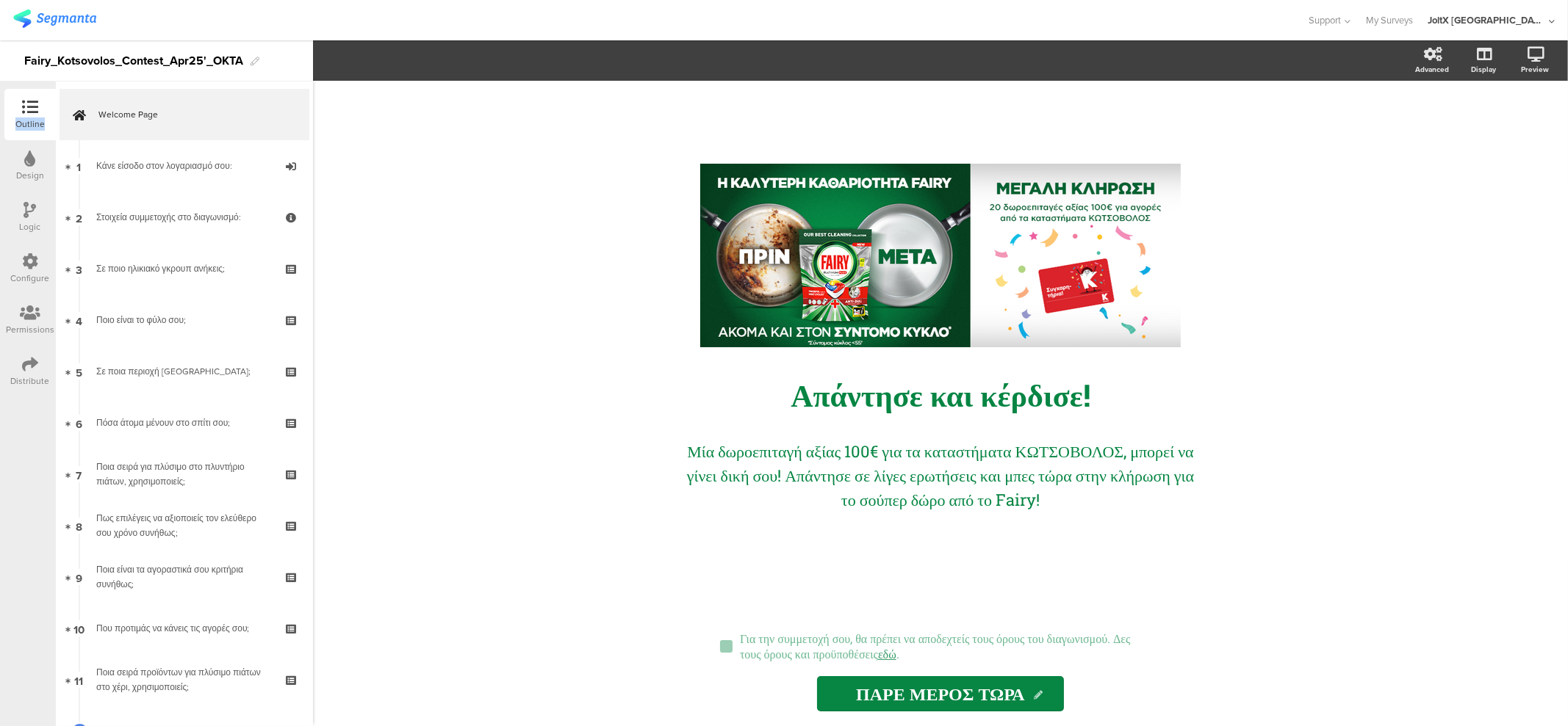
click at [27, 126] on div "Outline" at bounding box center [31, 124] width 30 height 13
click at [3, 109] on div "Outline Design Logic Configure Permissions Distribute" at bounding box center [27, 243] width 56 height 308
click at [719, 236] on div "/" at bounding box center [940, 255] width 544 height 184
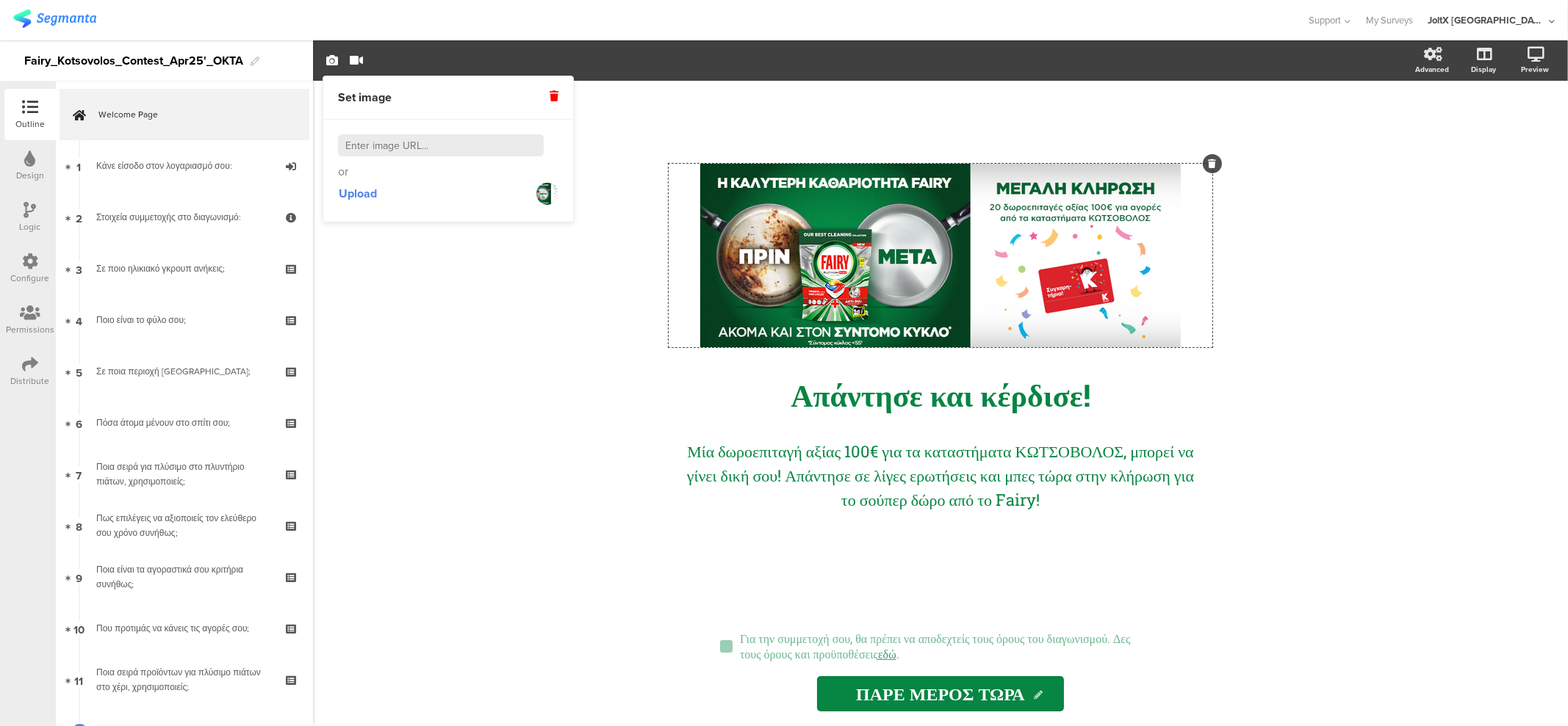
click at [564, 366] on div "/ Απάντησε και κέρδισε! Απάντησε και κέρδισε! Μία δωροεπιταγή αξίας 100€ για τα…" at bounding box center [940, 403] width 1255 height 645
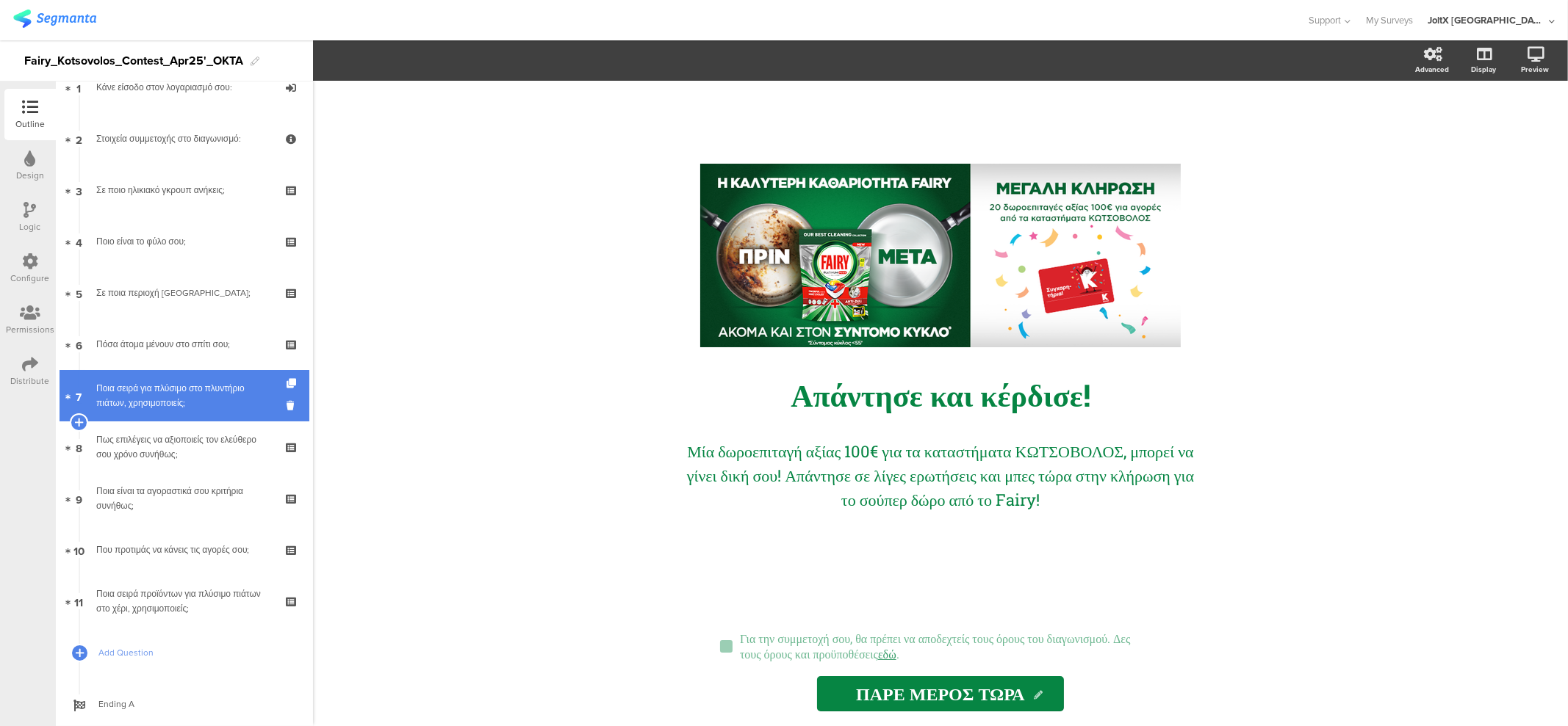
scroll to position [114, 0]
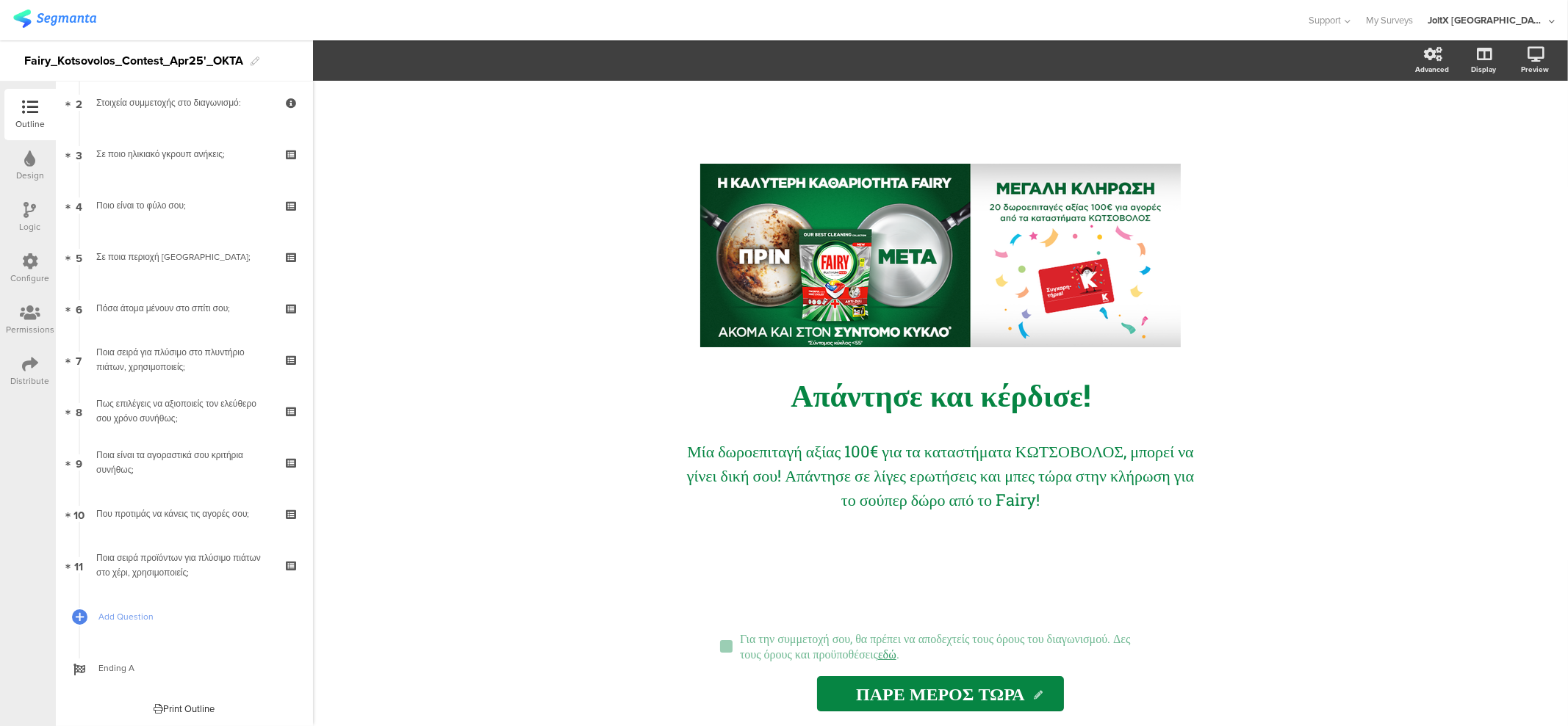
click at [20, 347] on div "Distribute" at bounding box center [31, 372] width 52 height 52
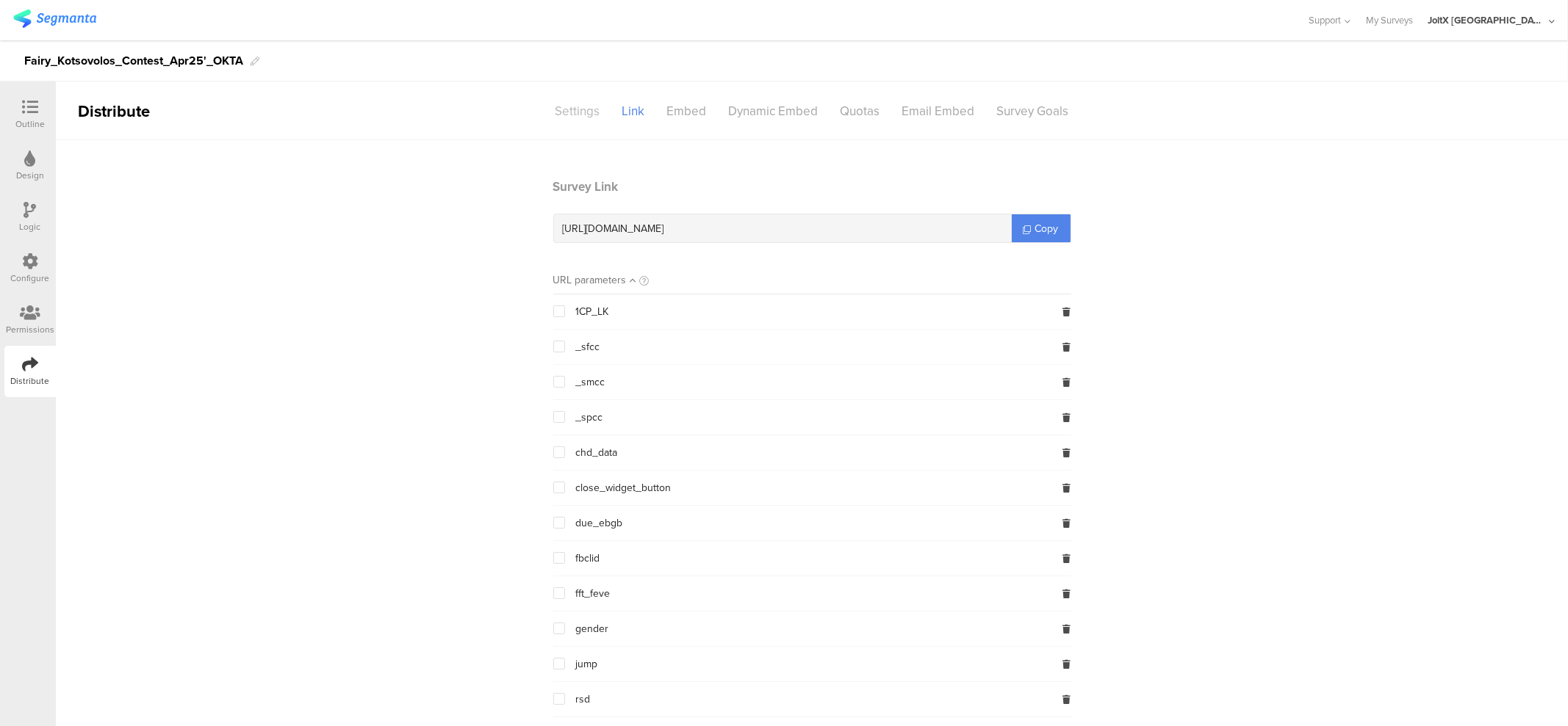
click at [586, 101] on div "Settings" at bounding box center [578, 111] width 67 height 26
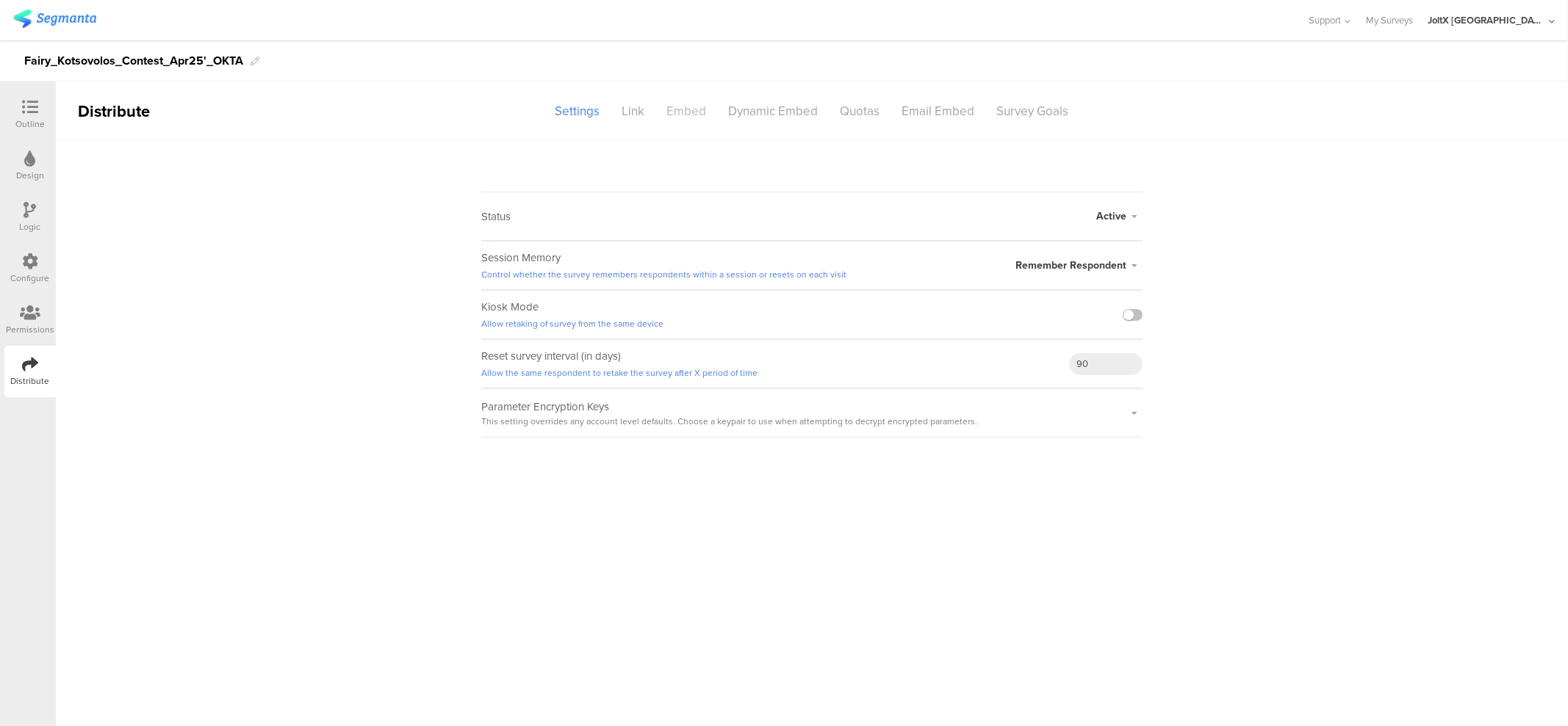
click at [674, 110] on div "Embed" at bounding box center [687, 111] width 62 height 26
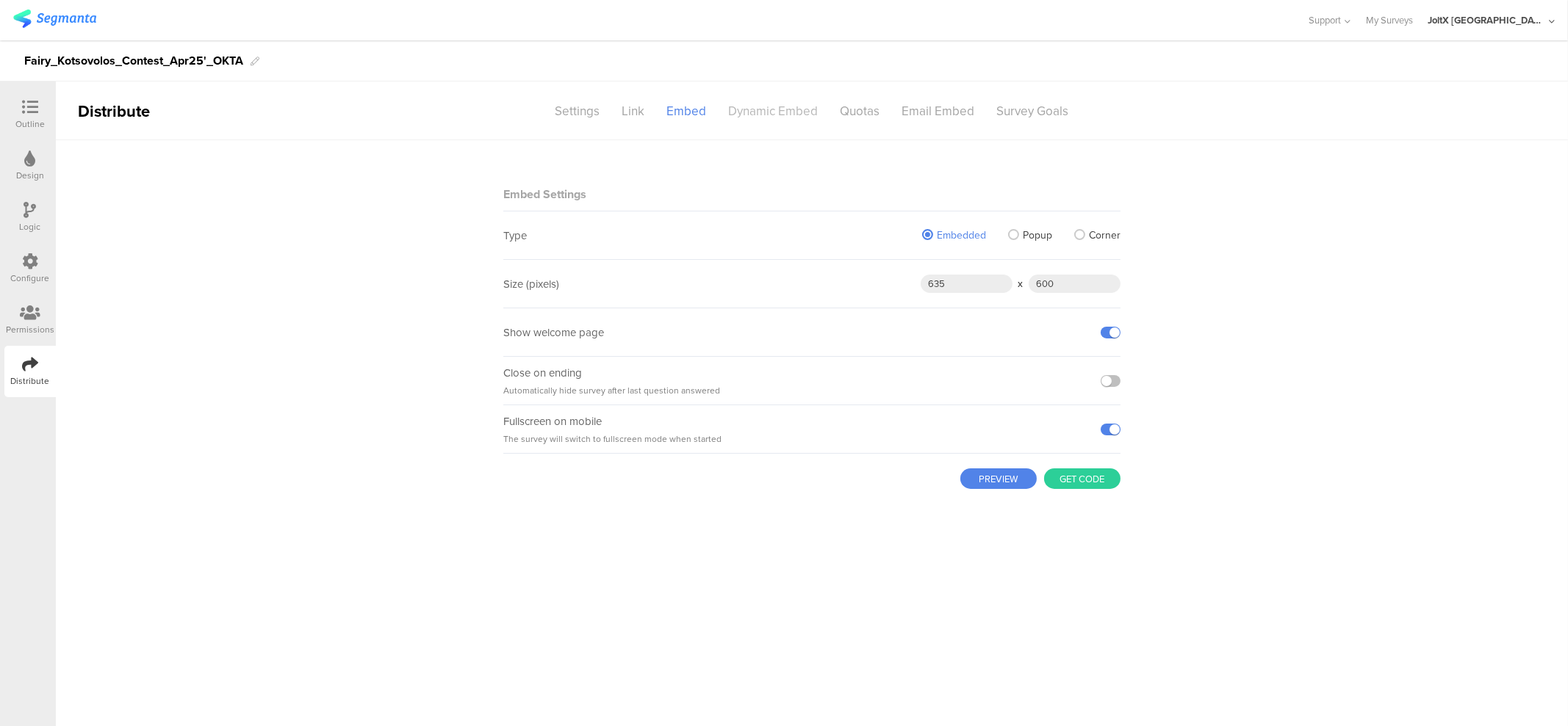
click at [746, 113] on div "Dynamic Embed" at bounding box center [773, 111] width 112 height 26
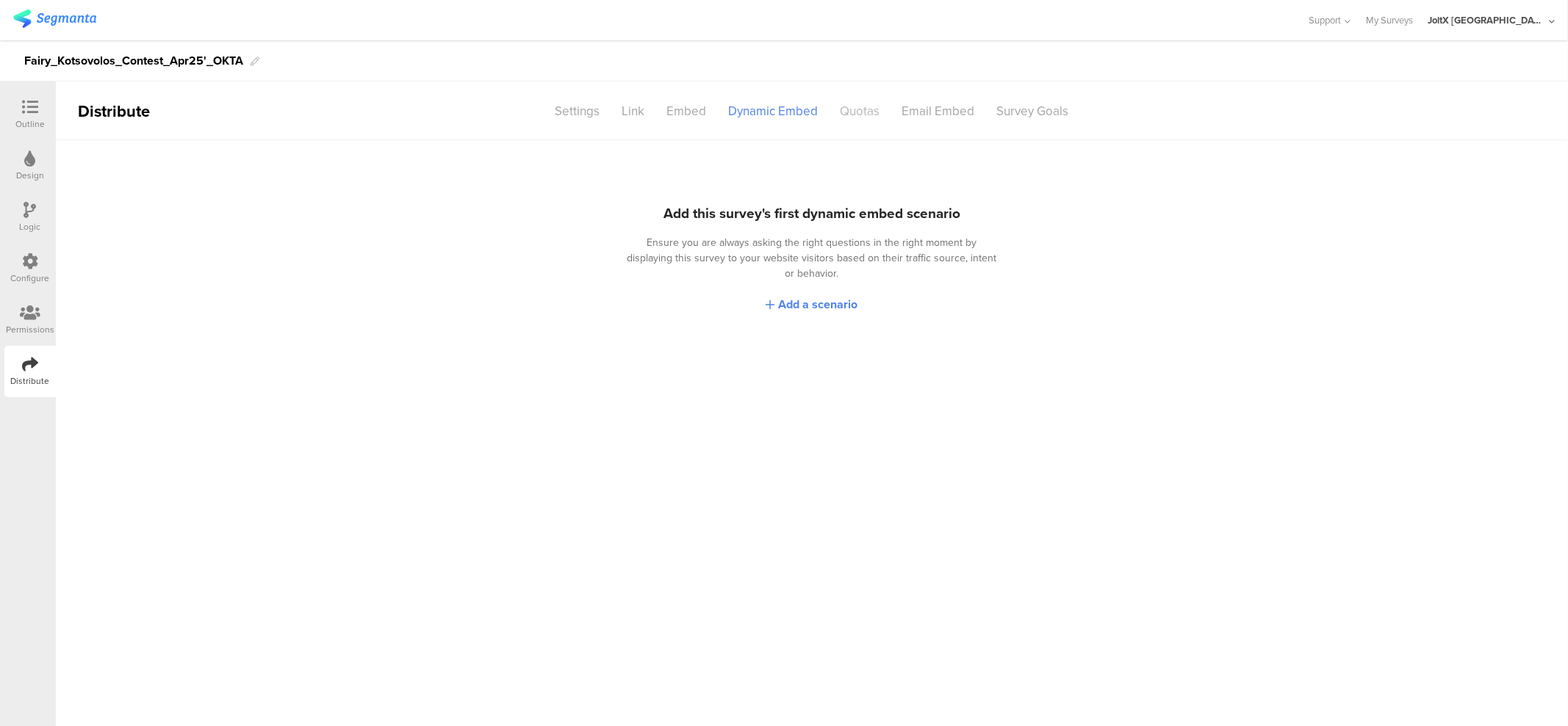
click at [864, 115] on div "Quotas" at bounding box center [860, 111] width 62 height 26
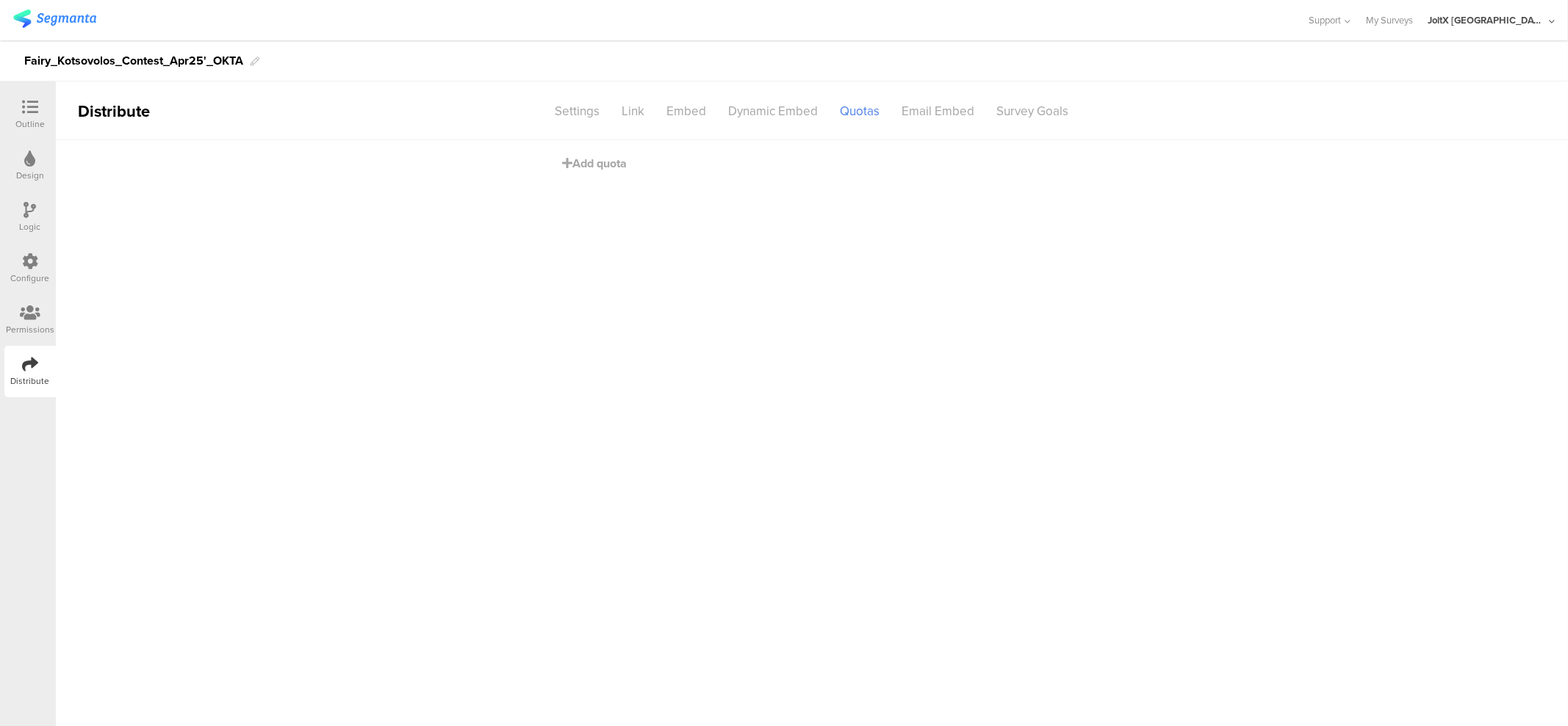
click at [38, 262] on div "Configure" at bounding box center [31, 269] width 52 height 52
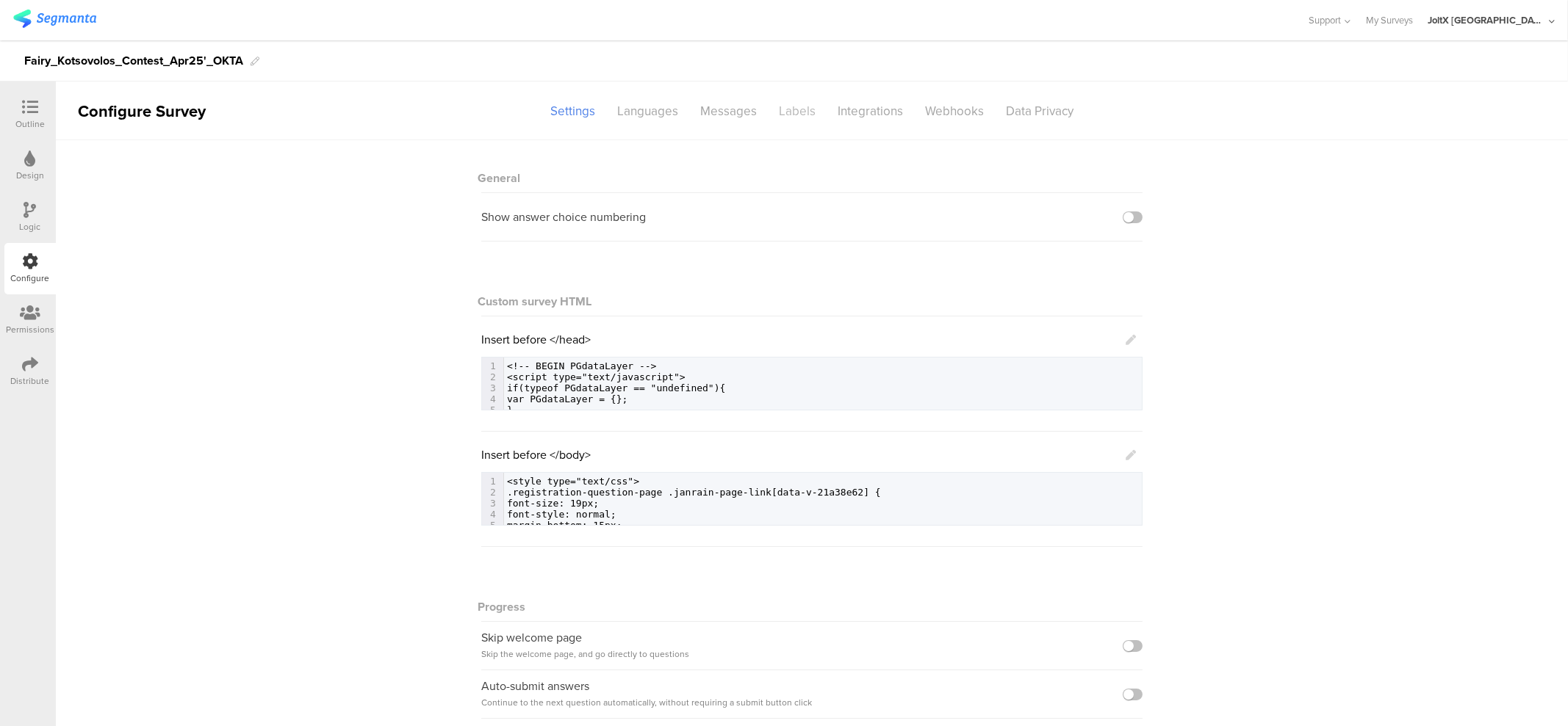
click at [786, 106] on div "Labels" at bounding box center [797, 111] width 59 height 26
